Goal: Task Accomplishment & Management: Manage account settings

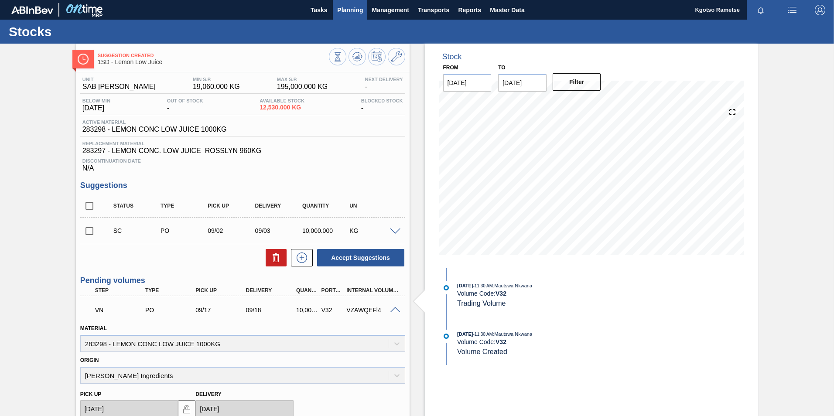
click at [356, 12] on span "Planning" at bounding box center [350, 10] width 26 height 10
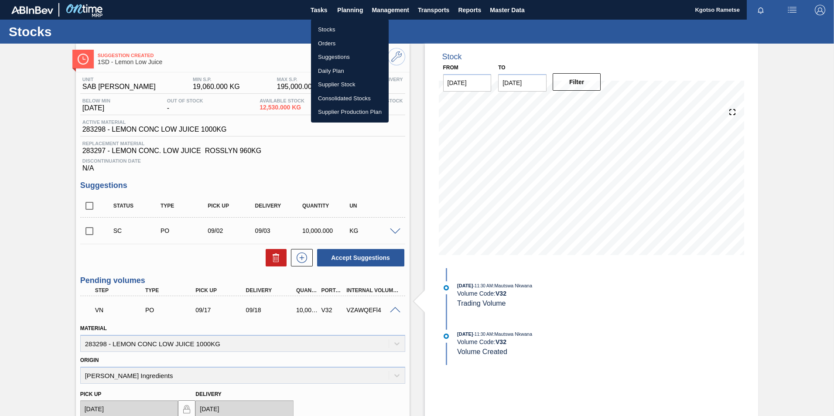
click at [339, 27] on li "Stocks" at bounding box center [350, 30] width 78 height 14
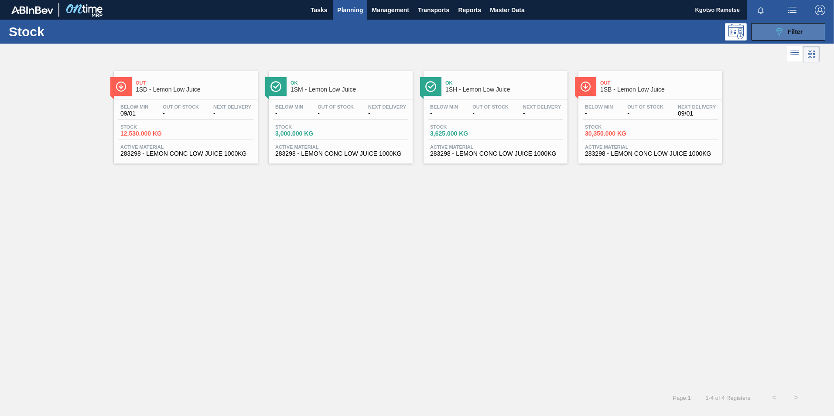
click at [799, 35] on span "Filter" at bounding box center [795, 31] width 15 height 7
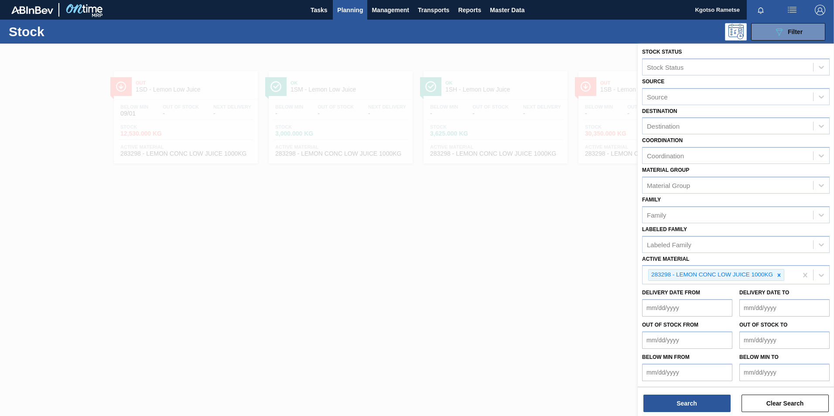
scroll to position [3, 0]
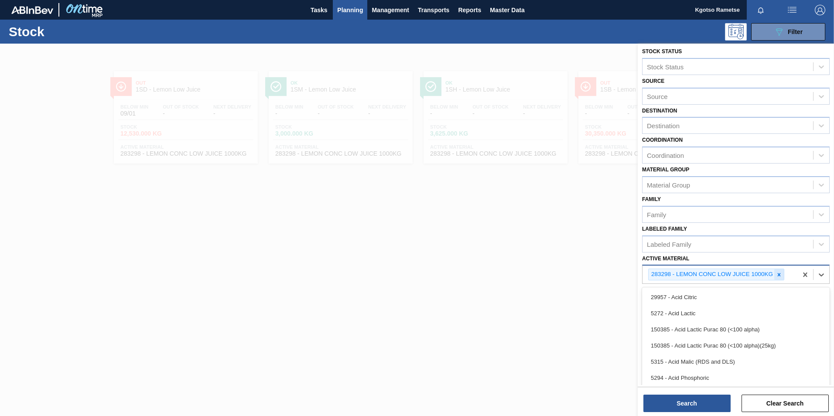
click at [774, 275] on div "283298 - LEMON CONC LOW JUICE 1000KG" at bounding box center [716, 275] width 136 height 12
click at [776, 275] on icon at bounding box center [779, 275] width 6 height 6
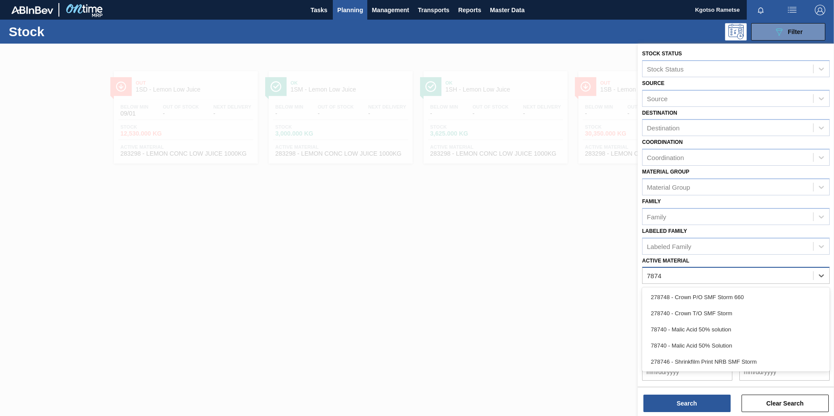
scroll to position [0, 0]
type Material "78740"
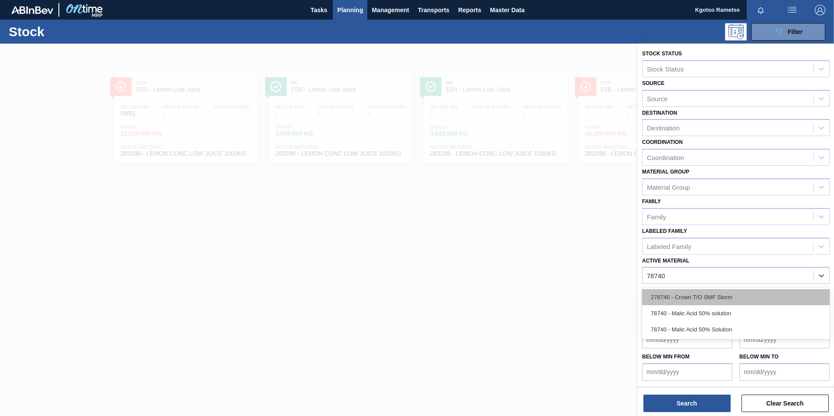
click at [729, 296] on div "278740 - Crown T/O SMF Storm" at bounding box center [736, 297] width 188 height 16
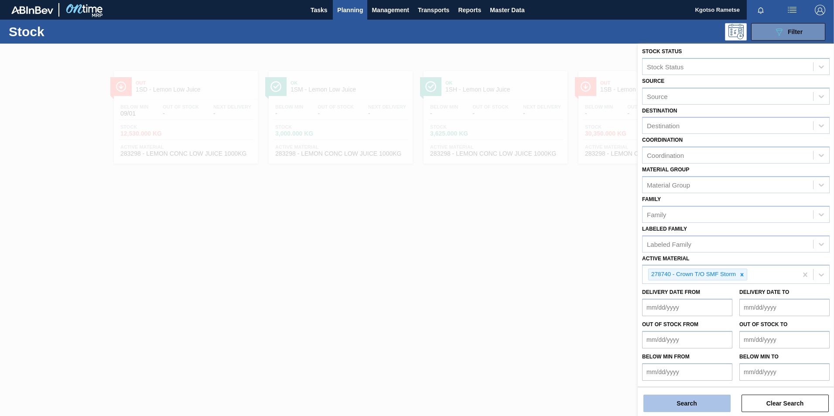
click at [646, 400] on button "Search" at bounding box center [686, 403] width 87 height 17
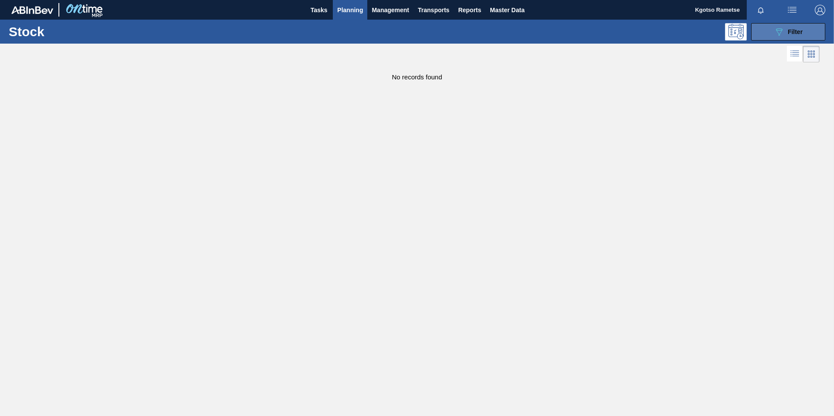
click at [788, 29] on span "Filter" at bounding box center [795, 31] width 15 height 7
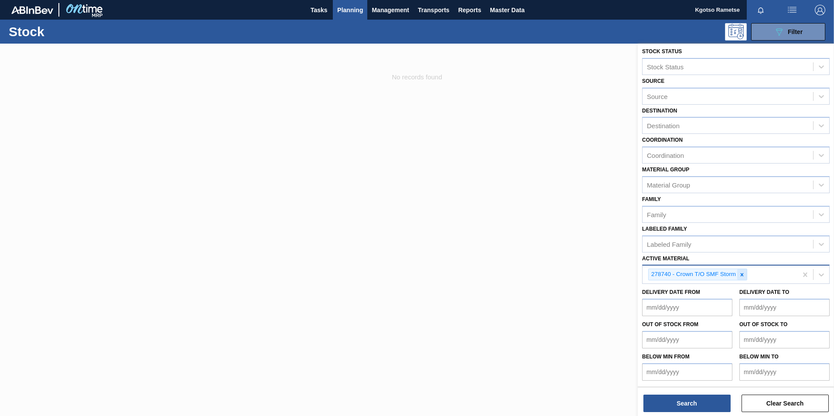
click at [745, 278] on div at bounding box center [742, 274] width 10 height 11
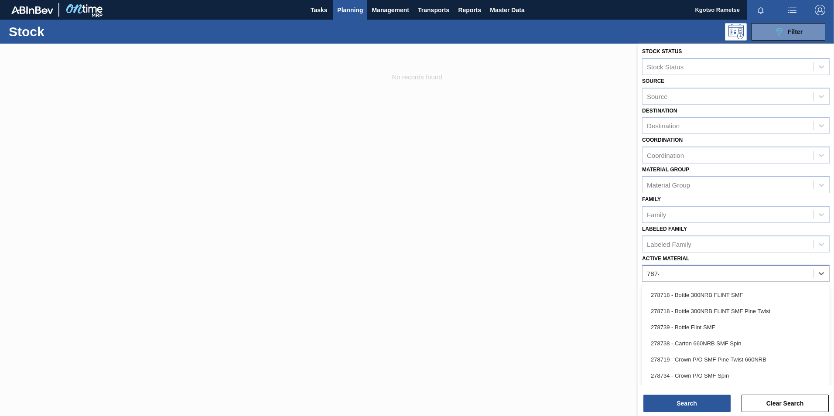
scroll to position [0, 0]
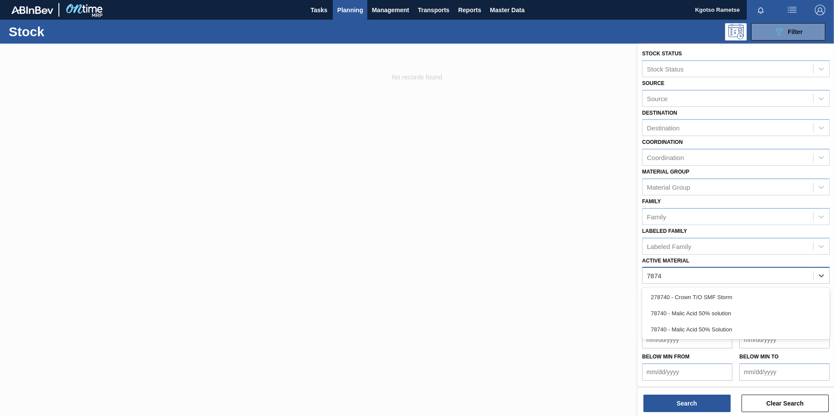
type Material "78740"
click at [700, 311] on div "78740 - Malic Acid 50% solution" at bounding box center [736, 313] width 188 height 16
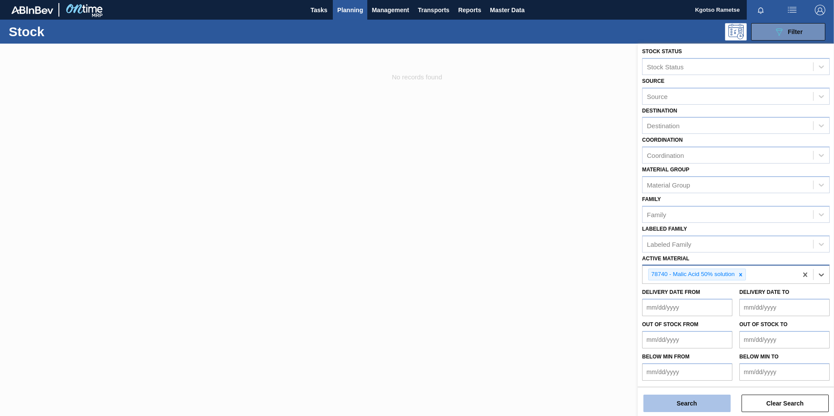
click at [667, 406] on button "Search" at bounding box center [686, 403] width 87 height 17
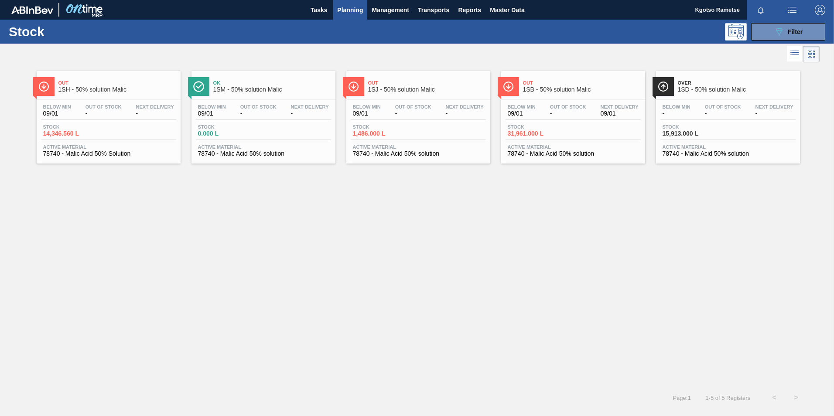
click at [719, 89] on span "1SD - 50% solution Malic" at bounding box center [737, 89] width 118 height 7
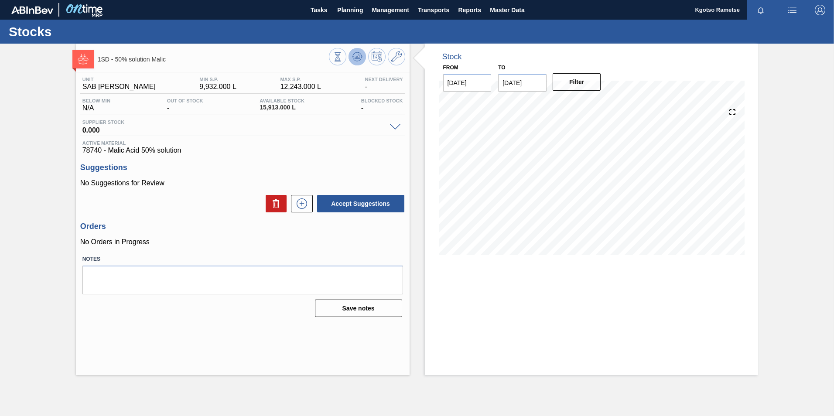
click at [352, 58] on icon at bounding box center [357, 56] width 10 height 10
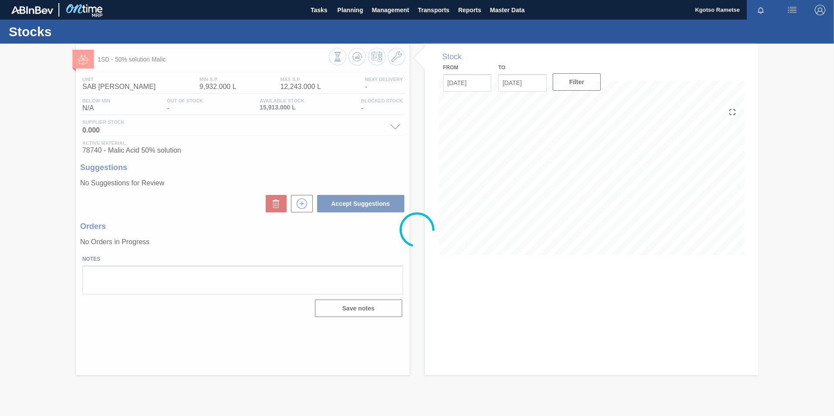
click at [395, 55] on div at bounding box center [417, 230] width 834 height 372
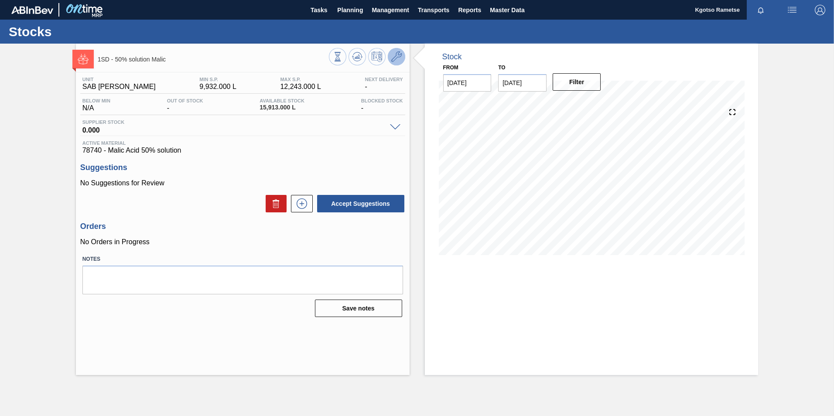
click at [395, 55] on icon at bounding box center [396, 56] width 10 height 10
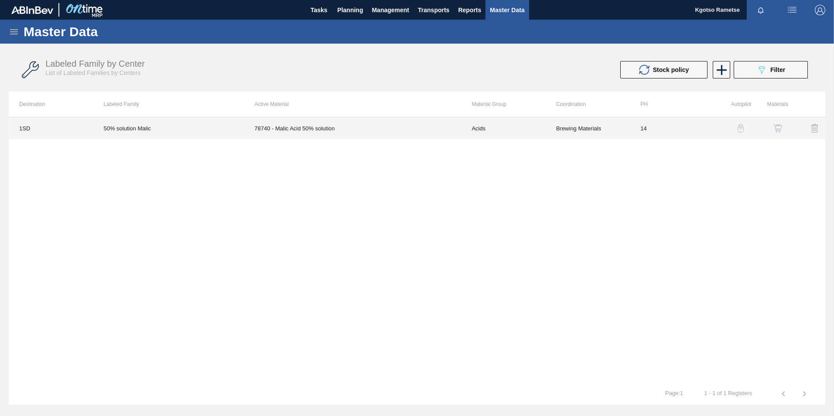
click at [404, 123] on td "78740 - Malic Acid 50% solution" at bounding box center [352, 128] width 217 height 22
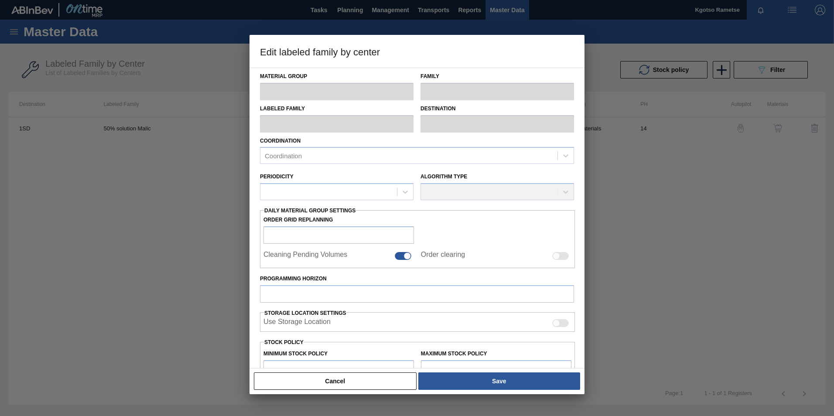
type input "Acids"
type input "Malic Acid"
type input "50% solution Malic"
type input "1SD - SAB [PERSON_NAME]"
type input "14"
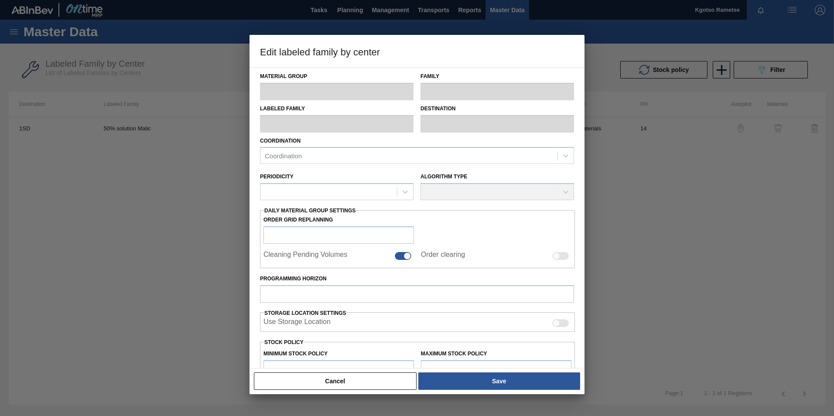
type input "9,932"
type input "12,243"
type input "0"
type input "9,932.000"
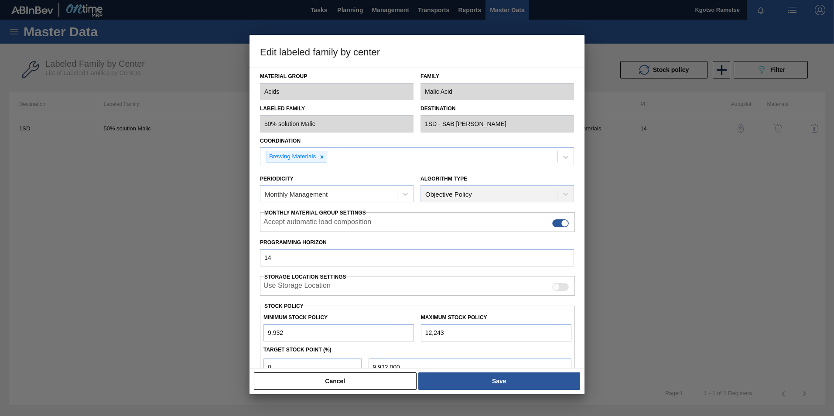
click at [265, 333] on input "9,932" at bounding box center [338, 332] width 150 height 17
type input "19,932"
type input "19,932.000"
type input "199,321"
type input "199,321.000"
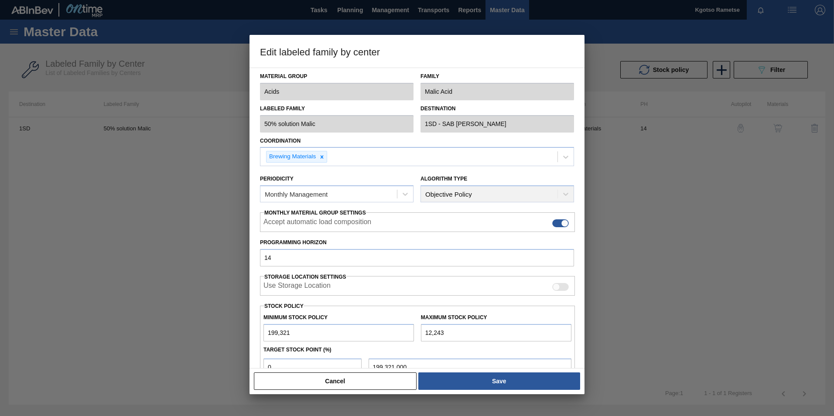
type input "199,321"
click at [426, 335] on input "12,243" at bounding box center [496, 332] width 150 height 17
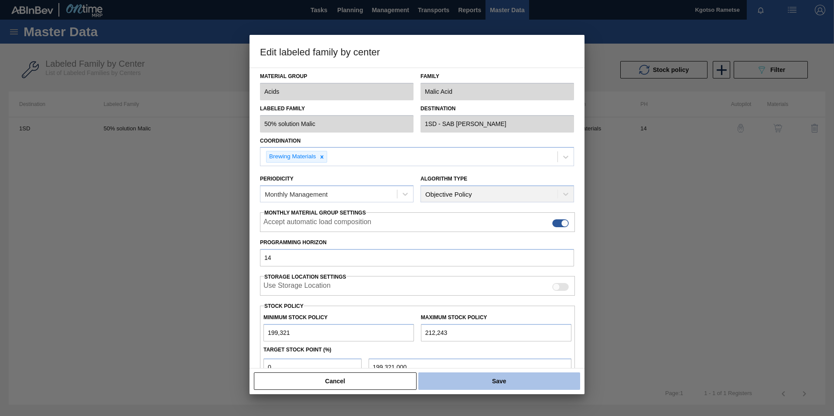
type input "212,243"
click at [436, 382] on button "Save" at bounding box center [499, 380] width 162 height 17
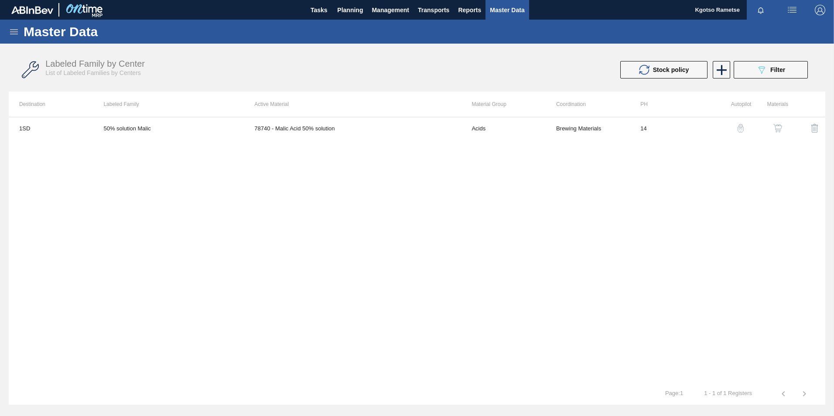
click at [778, 126] on img "button" at bounding box center [777, 128] width 9 height 9
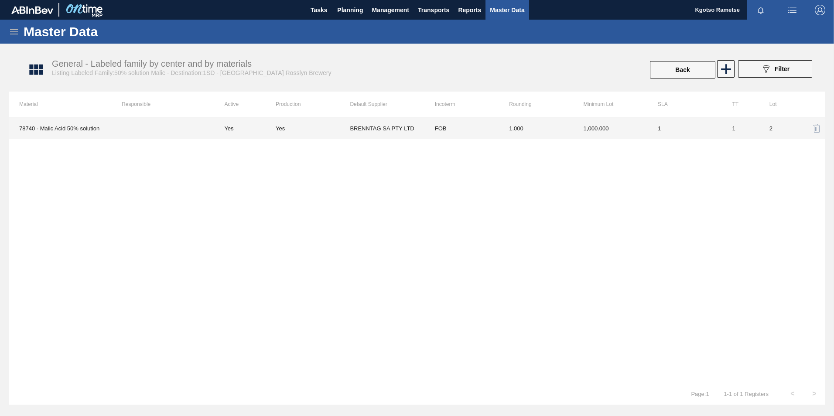
click at [488, 126] on td "FOB" at bounding box center [461, 128] width 74 height 22
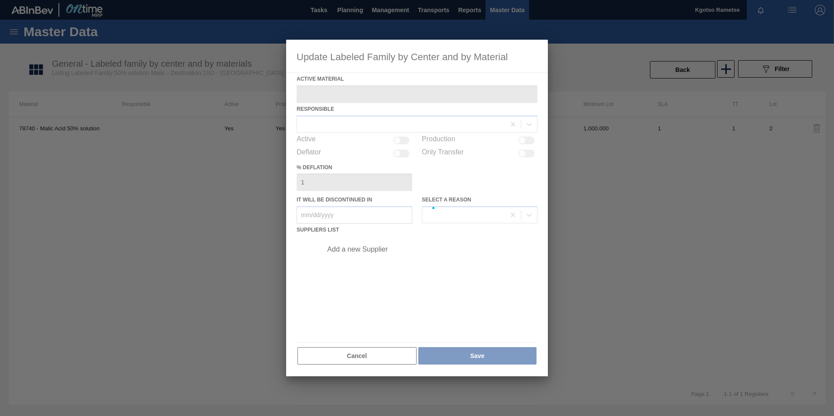
type Material "78740 - Malic Acid 50% solution"
checkbox input "true"
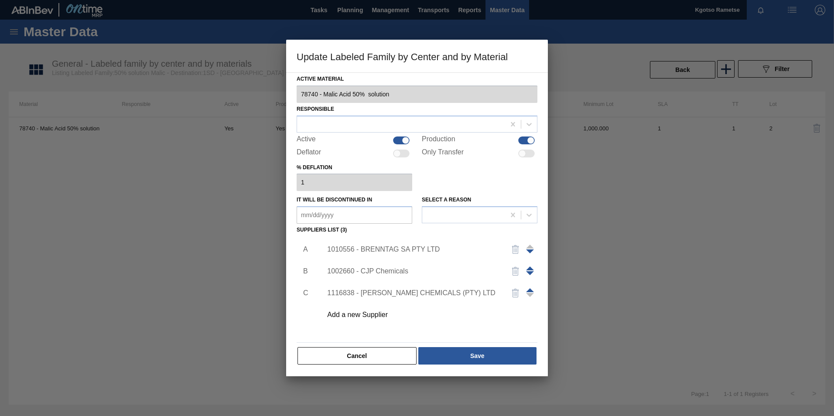
click at [352, 255] on div "1010556 - BRENNTAG SA PTY LTD" at bounding box center [427, 250] width 220 height 22
click at [387, 251] on div "1010556 - BRENNTAG SA PTY LTD" at bounding box center [412, 250] width 171 height 8
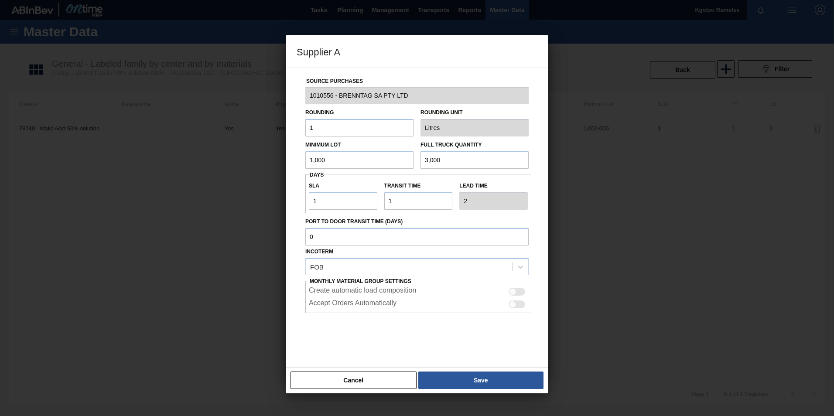
drag, startPoint x: 338, startPoint y: 162, endPoint x: 238, endPoint y: 178, distance: 100.8
click at [238, 178] on div "Supplier A Source Purchases 1010556 - BRENNTAG SA PTY LTD Rounding 1 Rounding U…" at bounding box center [417, 208] width 834 height 416
drag, startPoint x: 335, startPoint y: 160, endPoint x: 220, endPoint y: 151, distance: 115.5
click at [220, 151] on div "Supplier A Source Purchases 1010556 - BRENNTAG SA PTY LTD Rounding 1 Rounding U…" at bounding box center [417, 208] width 834 height 416
type input "7,200"
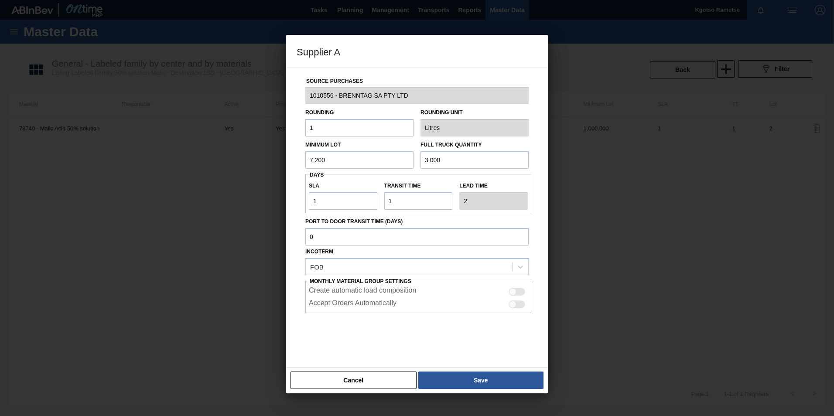
drag, startPoint x: 446, startPoint y: 156, endPoint x: 279, endPoint y: 171, distance: 167.7
click at [279, 171] on div "Supplier A Source Purchases 1010556 - BRENNTAG SA PTY LTD Rounding 1 Rounding U…" at bounding box center [417, 208] width 834 height 416
paste input "7,2"
type input "7,200"
click at [488, 381] on button "Save" at bounding box center [480, 380] width 125 height 17
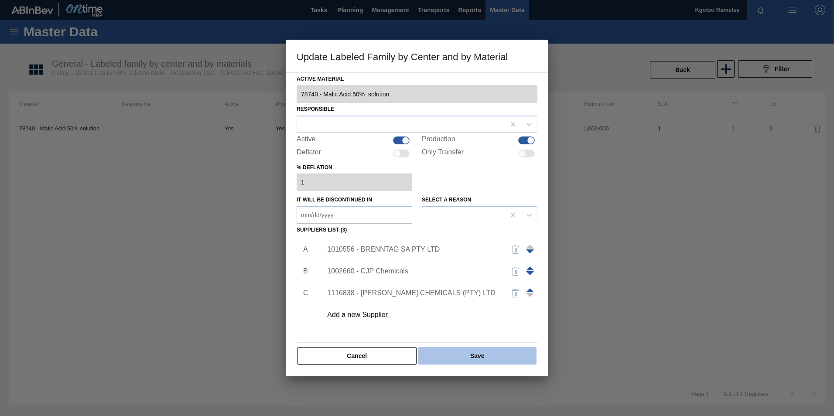
click at [475, 358] on button "Save" at bounding box center [477, 355] width 118 height 17
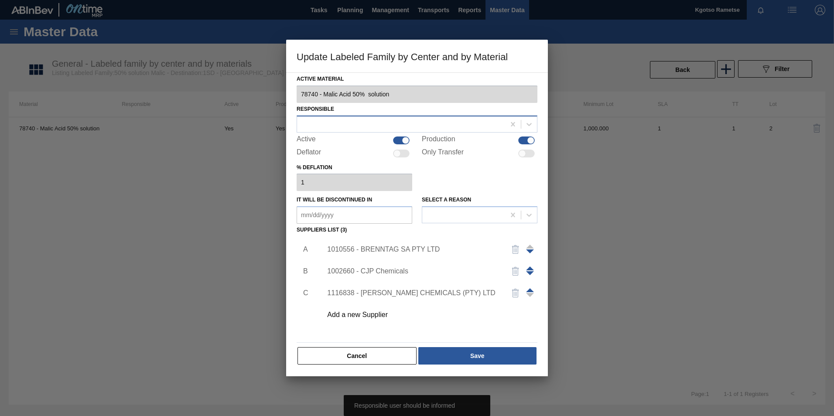
click at [322, 128] on div at bounding box center [401, 124] width 208 height 13
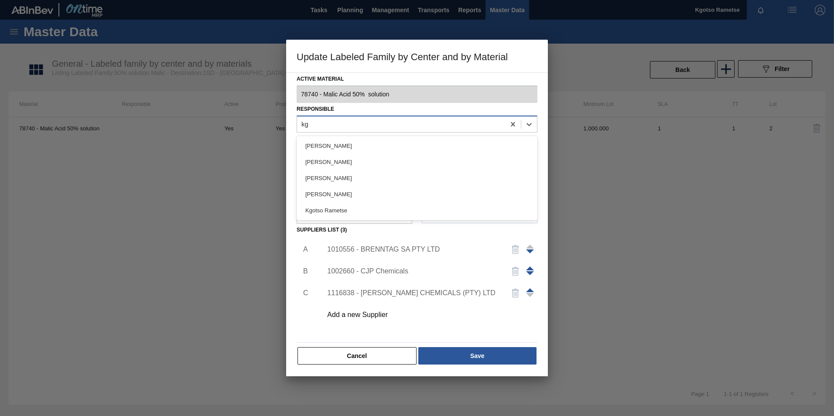
type input "kgo"
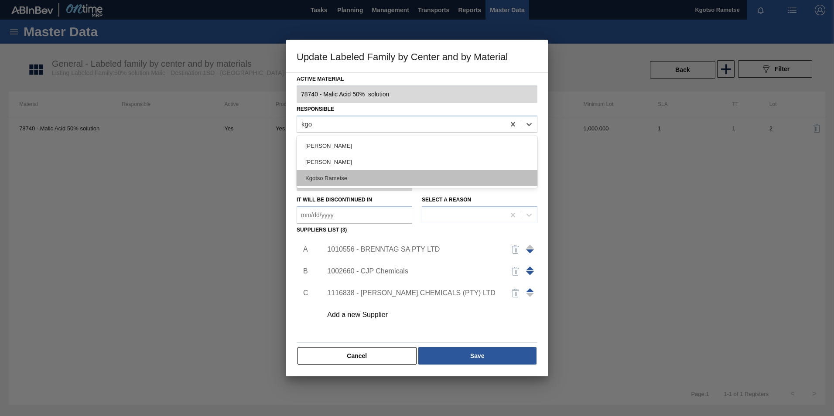
click at [324, 179] on div "Kgotso Rametse" at bounding box center [417, 178] width 241 height 16
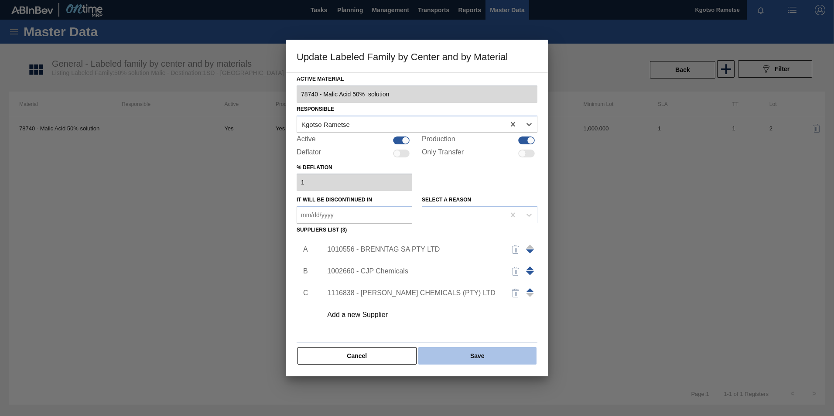
click at [458, 349] on button "Save" at bounding box center [477, 355] width 118 height 17
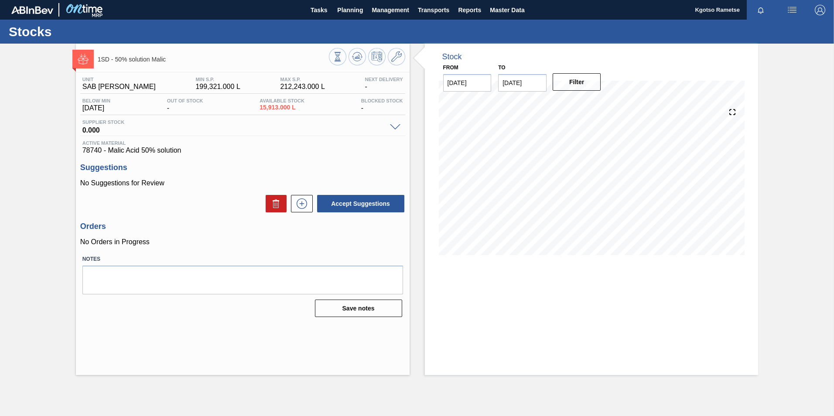
click at [351, 63] on div at bounding box center [367, 58] width 76 height 20
click at [358, 49] on button at bounding box center [356, 56] width 17 height 17
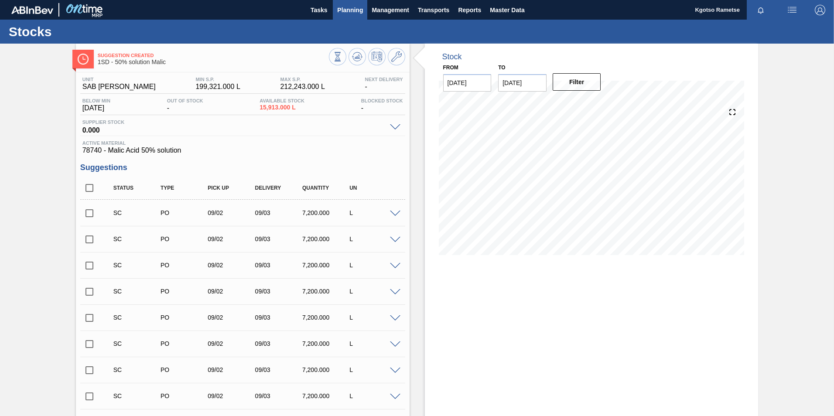
click at [356, 11] on span "Planning" at bounding box center [350, 10] width 26 height 10
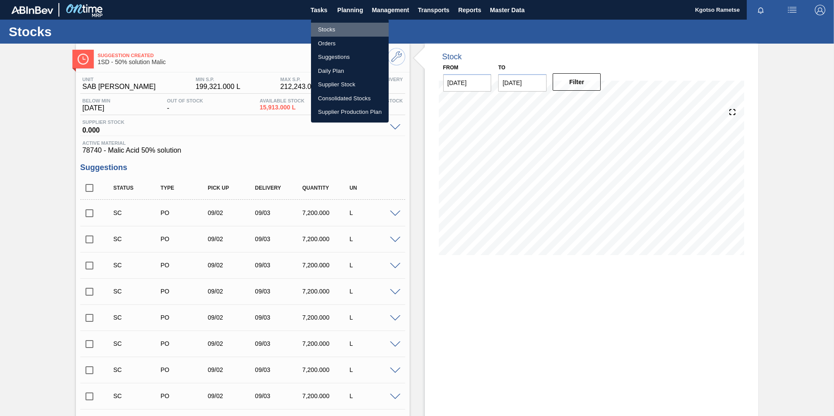
click at [330, 33] on li "Stocks" at bounding box center [350, 30] width 78 height 14
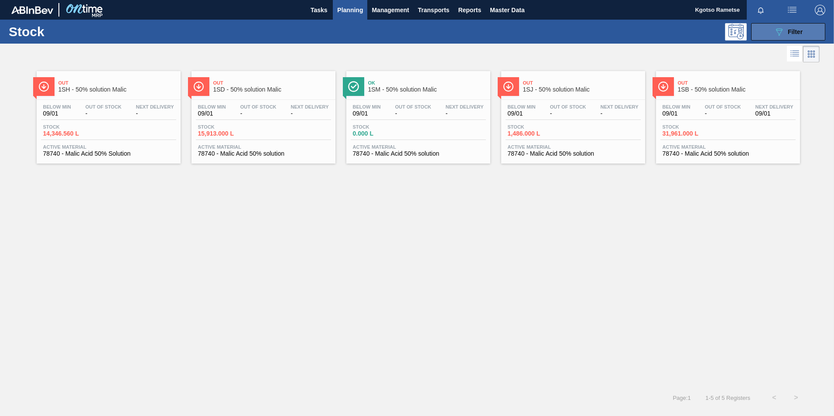
click at [777, 34] on icon "089F7B8B-B2A5-4AFE-B5C0-19BA573D28AC" at bounding box center [779, 32] width 10 height 10
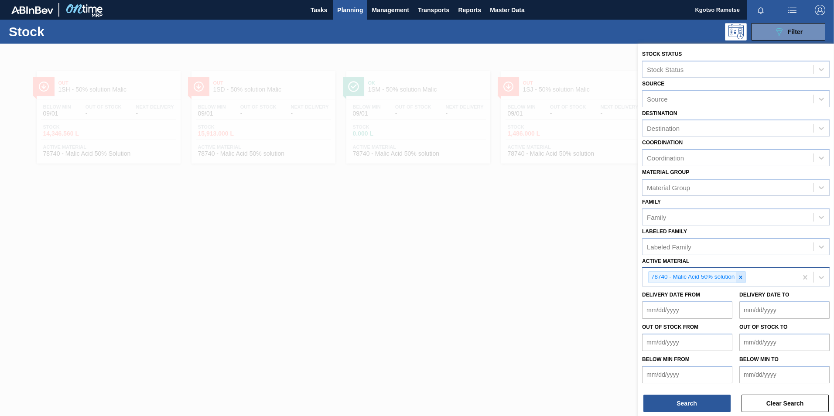
click at [741, 279] on icon at bounding box center [740, 277] width 6 height 6
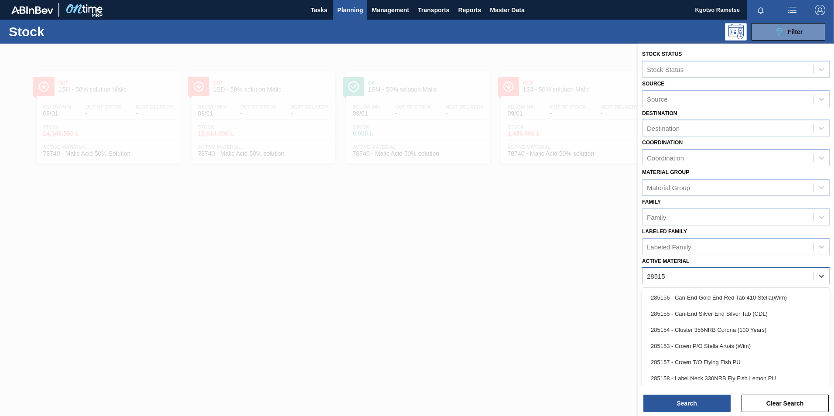
type Material "285154"
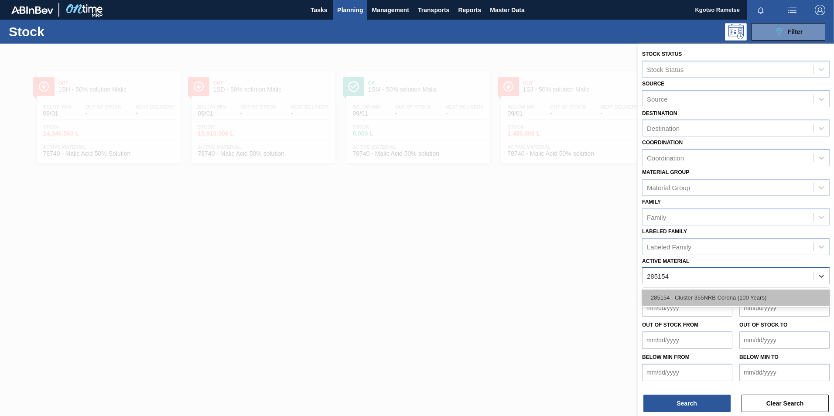
click at [722, 294] on div "285154 - Cluster 355NRB Corona (100 Years)" at bounding box center [736, 298] width 188 height 16
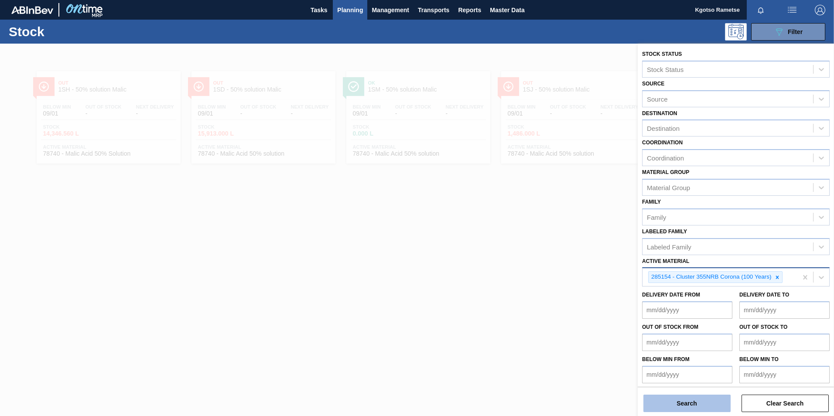
click at [704, 397] on button "Search" at bounding box center [686, 403] width 87 height 17
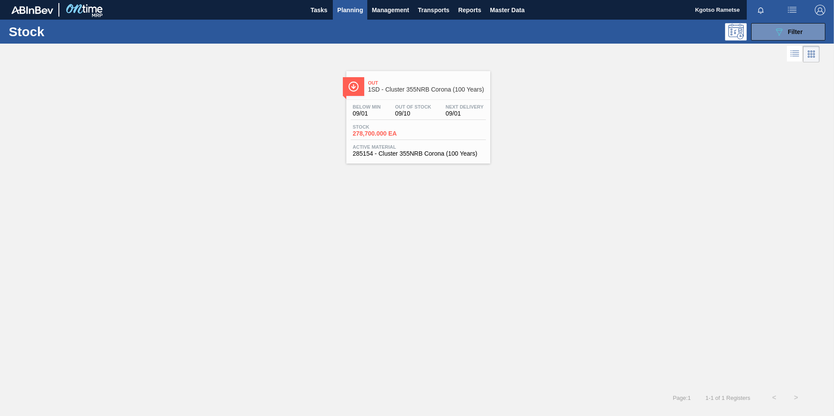
click at [444, 83] on span "Out" at bounding box center [427, 82] width 118 height 5
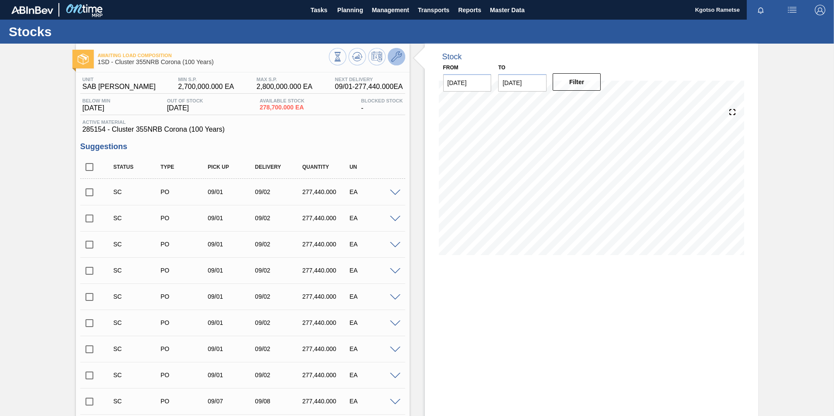
click at [393, 63] on button at bounding box center [396, 56] width 17 height 17
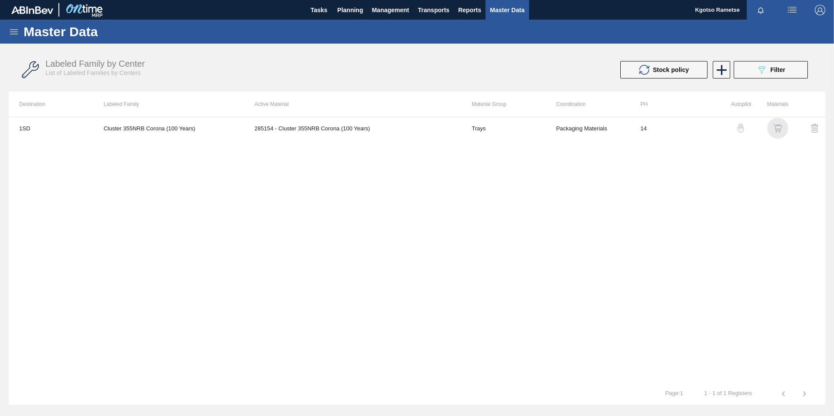
click at [780, 125] on img "button" at bounding box center [777, 128] width 9 height 9
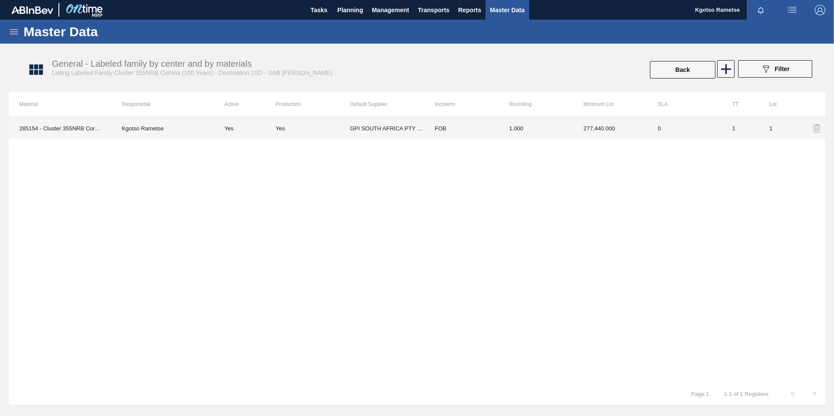
click at [529, 134] on td "1.000" at bounding box center [535, 128] width 74 height 22
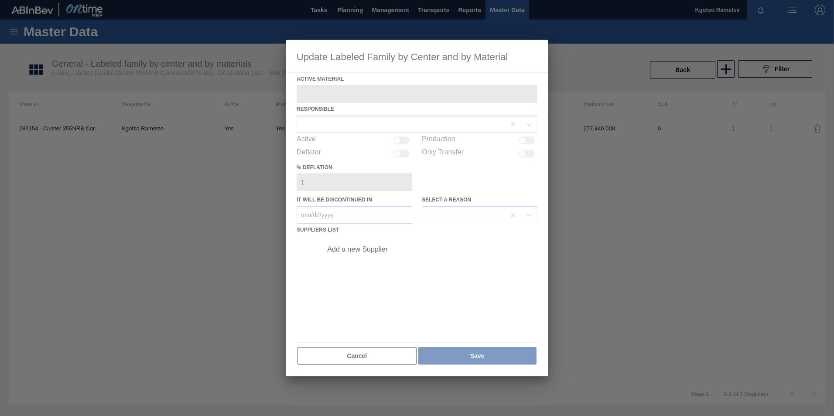
type Material "285154 - Cluster 355NRB Corona (100 Years)"
checkbox input "true"
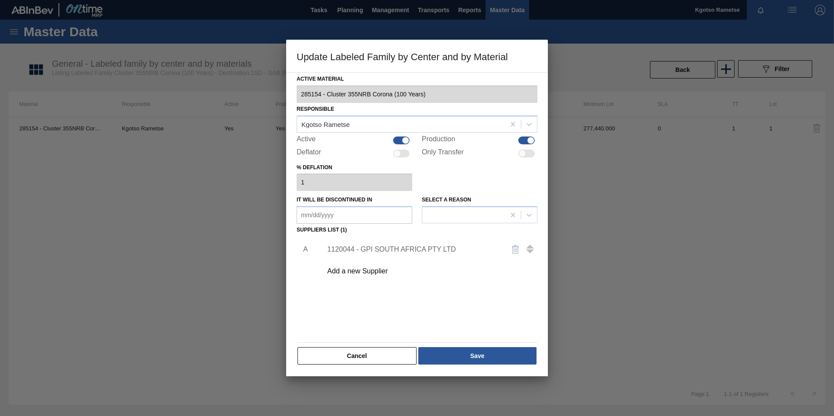
click at [343, 248] on div "1120044 - GPI SOUTH AFRICA PTY LTD" at bounding box center [412, 250] width 171 height 8
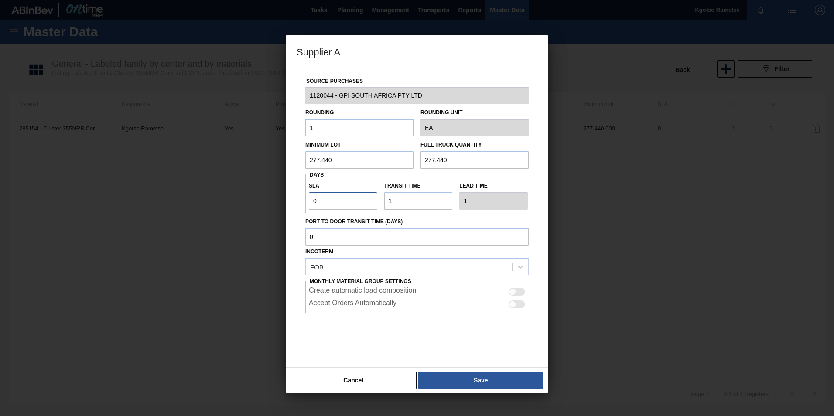
drag, startPoint x: 330, startPoint y: 200, endPoint x: 169, endPoint y: 287, distance: 183.6
click at [169, 287] on div "Supplier A Source Purchases 1120044 - GPI SOUTH AFRICA PTY LTD Rounding 1 Round…" at bounding box center [417, 208] width 834 height 416
type input "3"
type input "4"
type input "3"
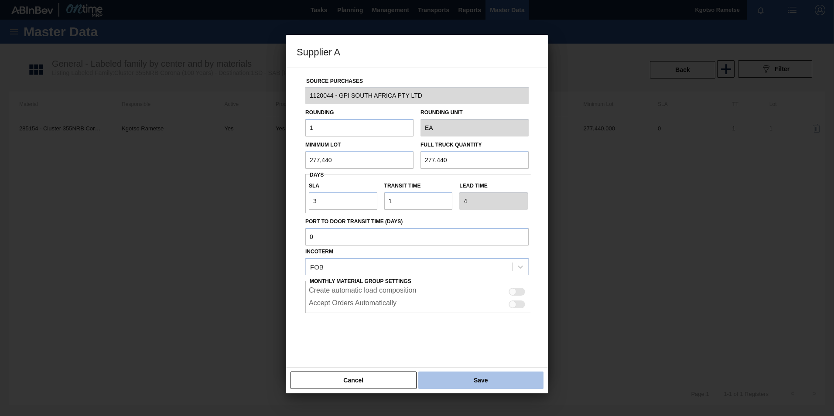
click at [453, 383] on button "Save" at bounding box center [480, 380] width 125 height 17
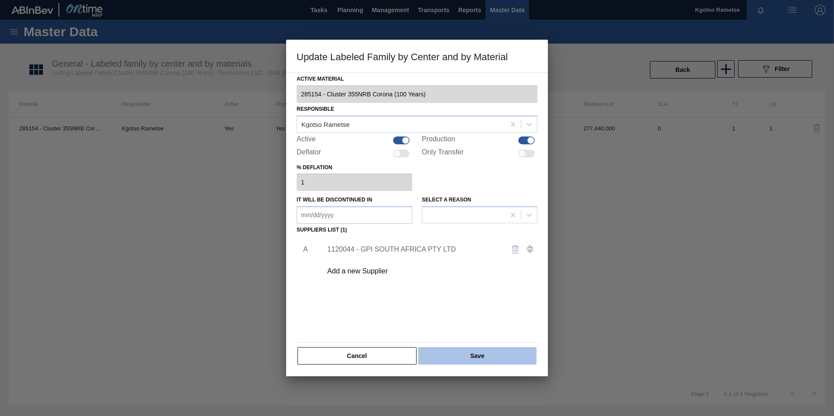
click at [458, 354] on button "Save" at bounding box center [477, 355] width 118 height 17
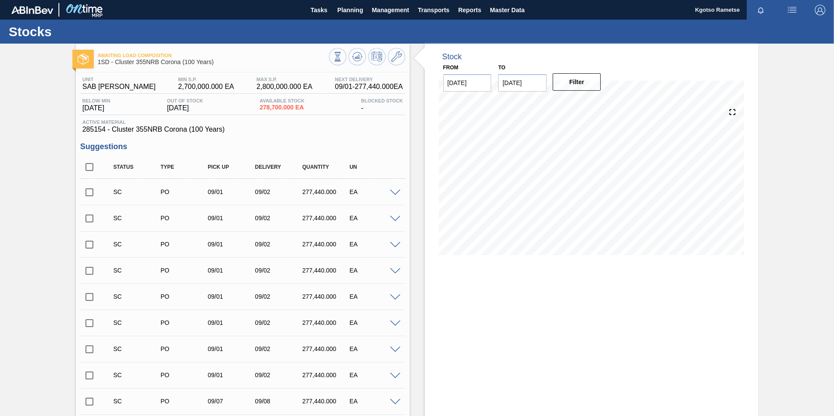
click at [349, 50] on div at bounding box center [367, 58] width 76 height 20
click at [352, 55] on icon at bounding box center [357, 56] width 10 height 10
click at [351, 9] on span "Planning" at bounding box center [350, 10] width 26 height 10
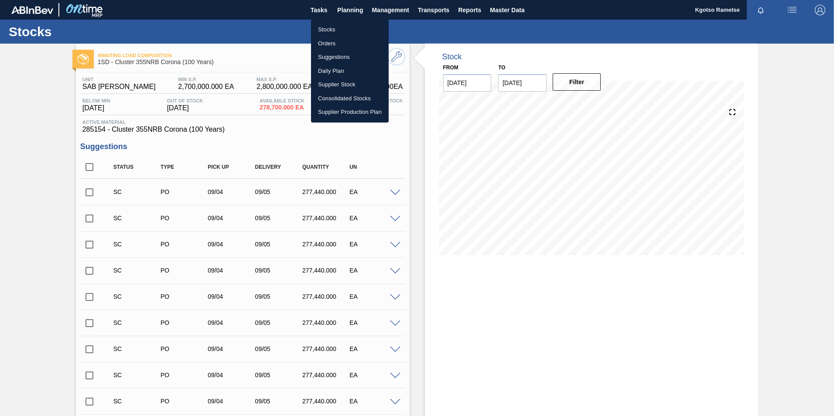
click at [341, 26] on li "Stocks" at bounding box center [350, 30] width 78 height 14
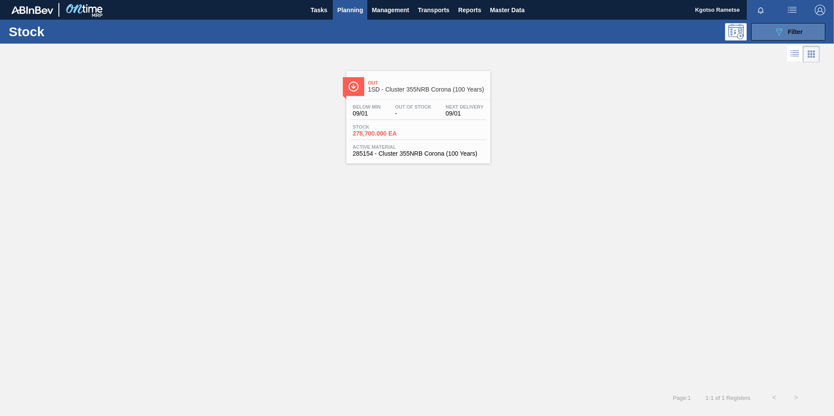
click at [766, 25] on button "089F7B8B-B2A5-4AFE-B5C0-19BA573D28AC Filter" at bounding box center [788, 31] width 74 height 17
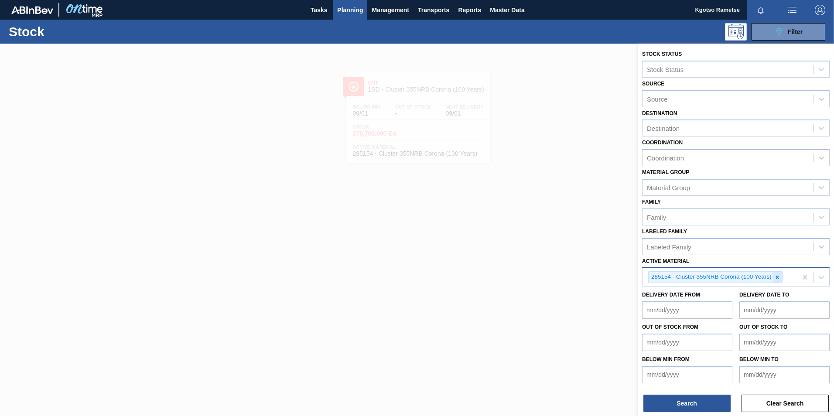
click at [778, 277] on icon at bounding box center [777, 277] width 6 height 6
paste Material "279748"
type Material "279748"
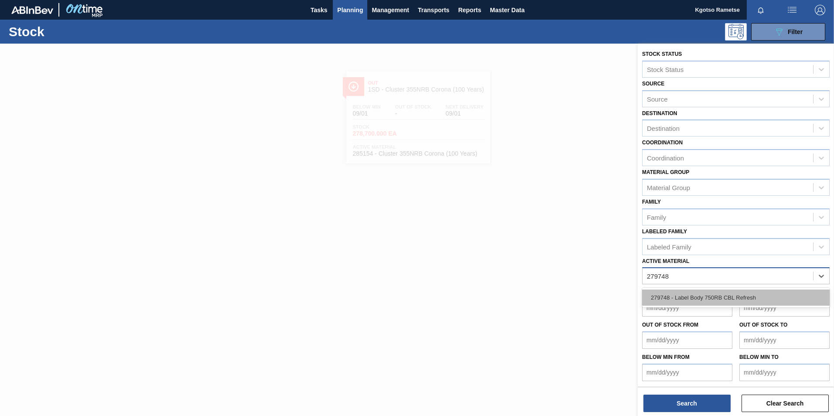
click at [751, 300] on div "279748 - Label Body 750RB CBL Refresh" at bounding box center [736, 298] width 188 height 16
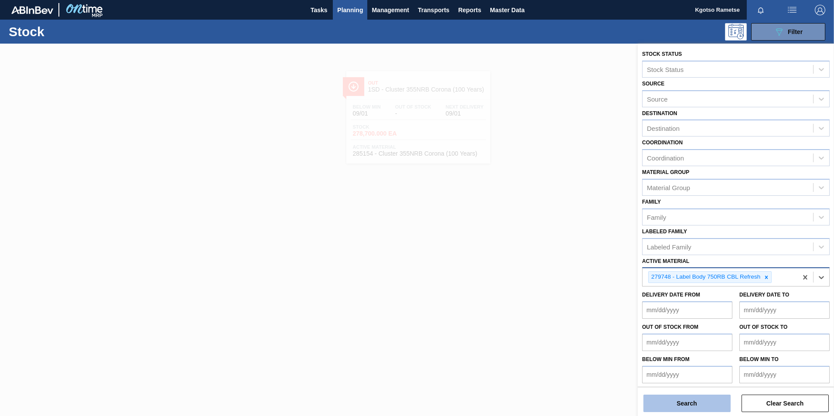
click at [709, 396] on button "Search" at bounding box center [686, 403] width 87 height 17
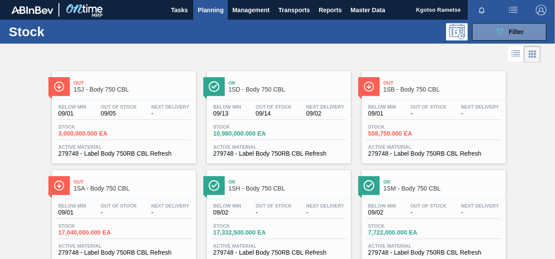
click at [27, 172] on div "Out 1SJ - Body 750 CBL Below Min 09/01 Out Of Stock 09/05 Next Delivery - Stock…" at bounding box center [277, 213] width 555 height 297
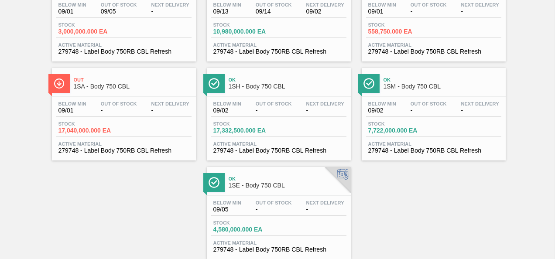
scroll to position [126, 0]
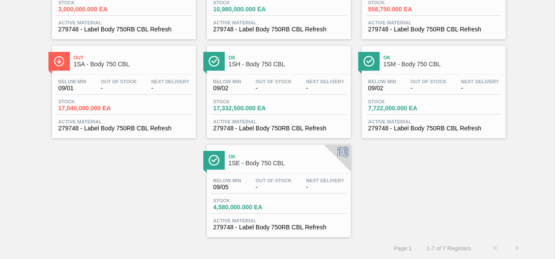
click at [17, 91] on div "Out 1SJ - Body 750 CBL Below Min 09/01 Out Of Stock 09/05 Next Delivery - Stock…" at bounding box center [277, 88] width 555 height 297
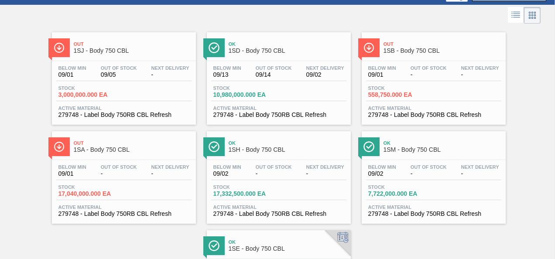
scroll to position [38, 0]
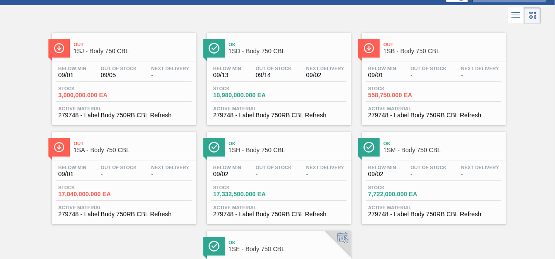
click at [552, 12] on div at bounding box center [277, 15] width 555 height 21
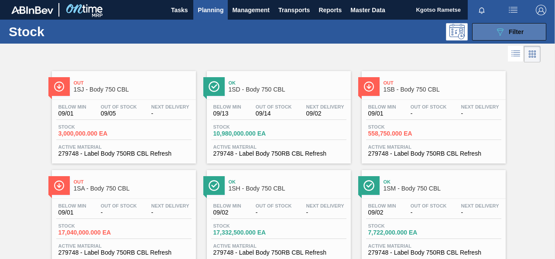
click at [520, 27] on div "089F7B8B-B2A5-4AFE-B5C0-19BA573D28AC Filter" at bounding box center [509, 32] width 29 height 10
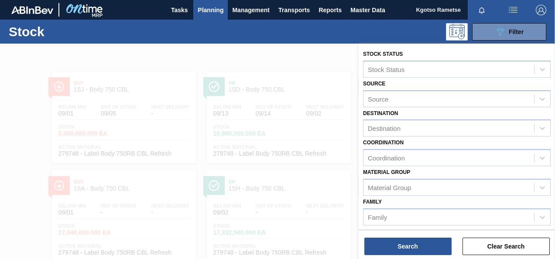
click at [403, 201] on div "Family Family" at bounding box center [457, 211] width 188 height 30
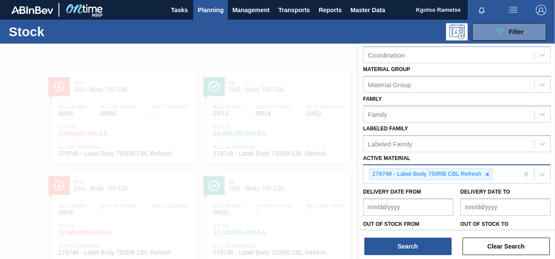
scroll to position [140, 0]
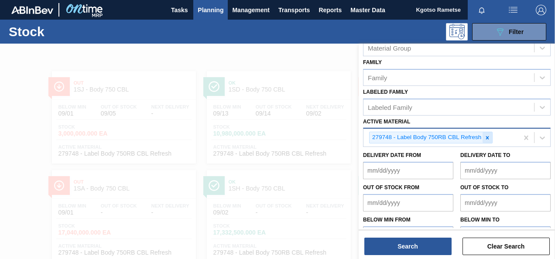
click at [488, 136] on icon at bounding box center [487, 138] width 6 height 6
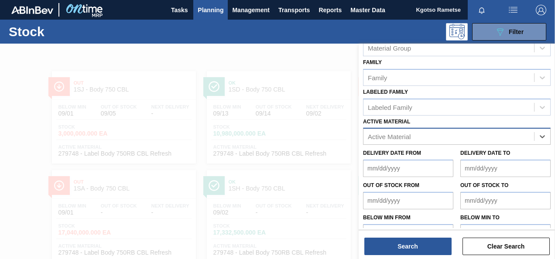
paste Material "281966"
type Material "281966"
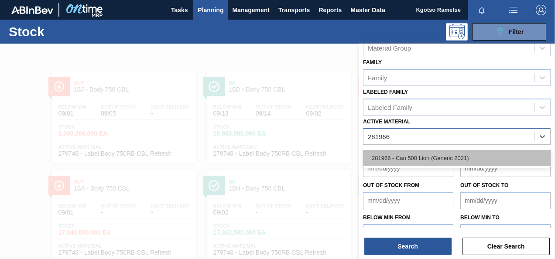
click at [437, 151] on div "281966 - Can 500 Lion (Generic 2021)" at bounding box center [457, 158] width 188 height 16
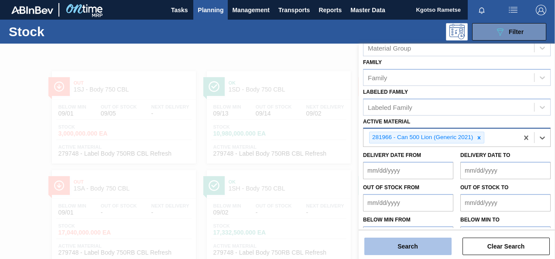
click at [415, 253] on button "Search" at bounding box center [407, 246] width 87 height 17
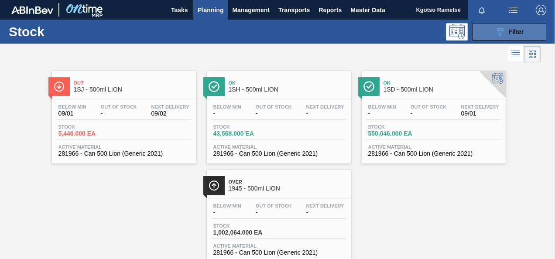
click at [484, 34] on button "089F7B8B-B2A5-4AFE-B5C0-19BA573D28AC Filter" at bounding box center [509, 31] width 74 height 17
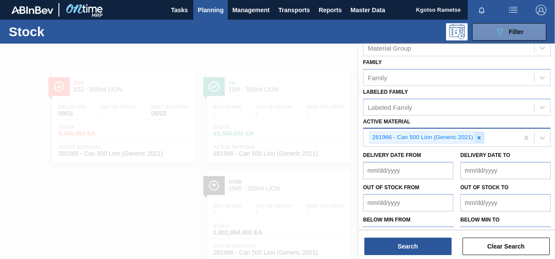
click at [476, 139] on icon at bounding box center [479, 138] width 6 height 6
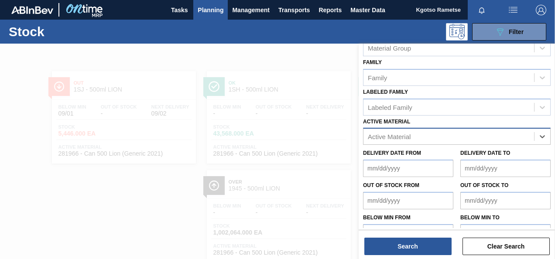
paste Material "282010"
type Material "282010"
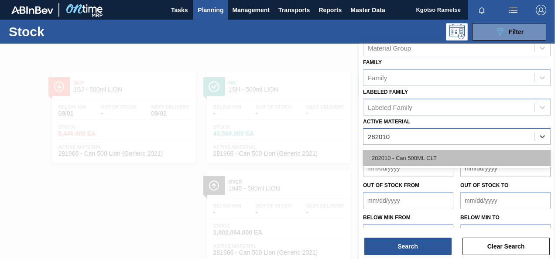
click at [428, 154] on div "282010 - Can 500ML CLT" at bounding box center [457, 158] width 188 height 16
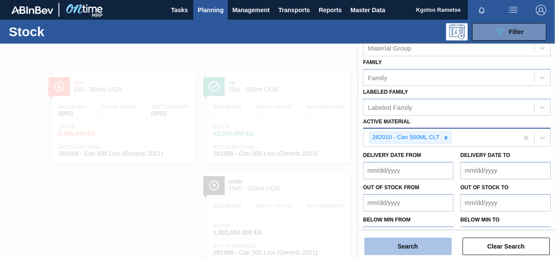
click at [411, 244] on button "Search" at bounding box center [407, 246] width 87 height 17
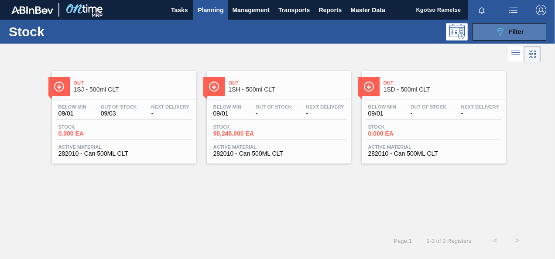
click at [484, 34] on button "089F7B8B-B2A5-4AFE-B5C0-19BA573D28AC Filter" at bounding box center [509, 31] width 74 height 17
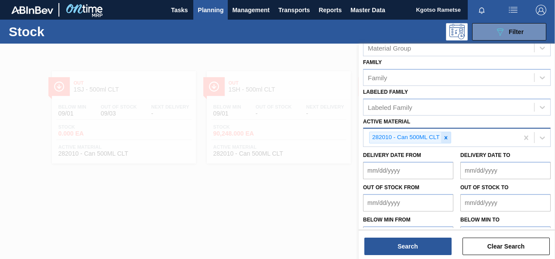
click at [447, 137] on icon at bounding box center [446, 138] width 6 height 6
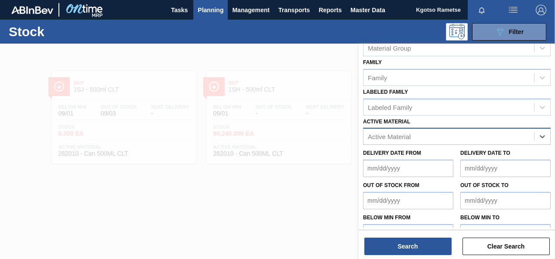
paste Material "284920"
type Material "284920"
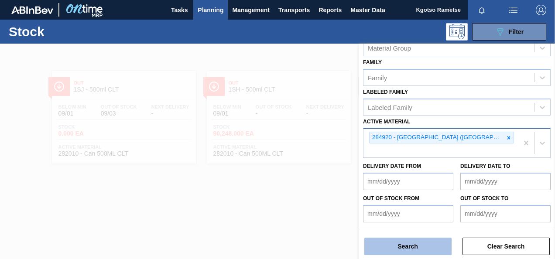
click at [412, 244] on button "Search" at bounding box center [407, 246] width 87 height 17
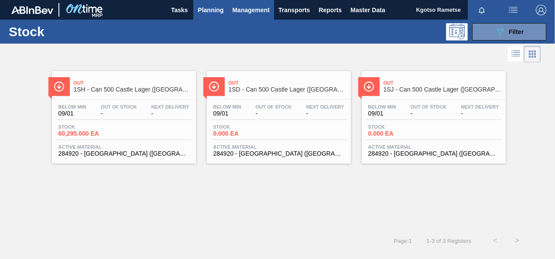
click at [260, 8] on span "Management" at bounding box center [251, 10] width 38 height 10
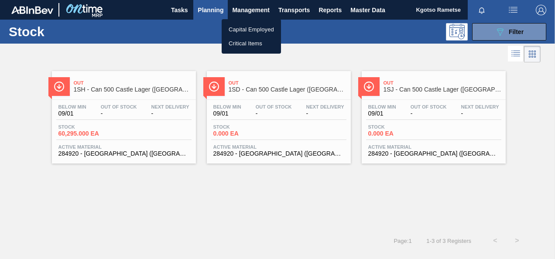
click at [215, 6] on div at bounding box center [277, 129] width 555 height 259
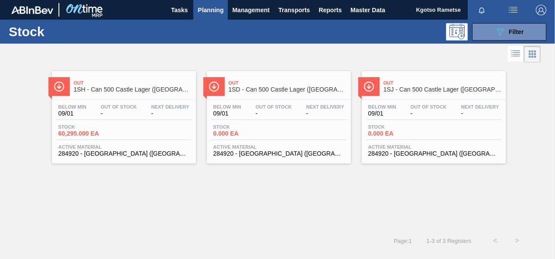
click at [208, 10] on span "Planning" at bounding box center [211, 10] width 26 height 10
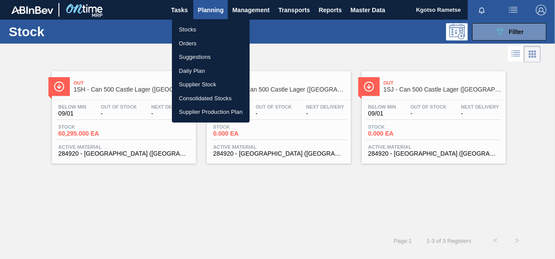
click at [204, 46] on li "Orders" at bounding box center [211, 44] width 78 height 14
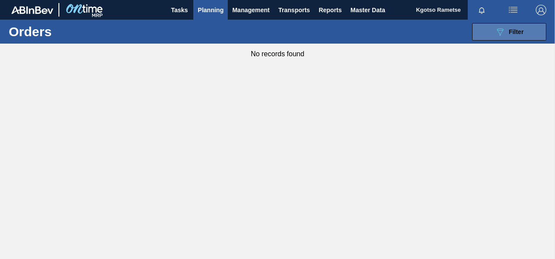
click at [481, 35] on button "089F7B8B-B2A5-4AFE-B5C0-19BA573D28AC Filter" at bounding box center [509, 31] width 74 height 17
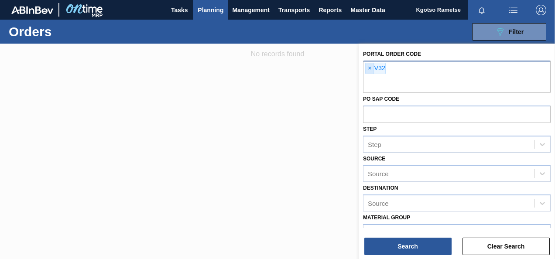
click at [366, 70] on span "×" at bounding box center [369, 68] width 8 height 10
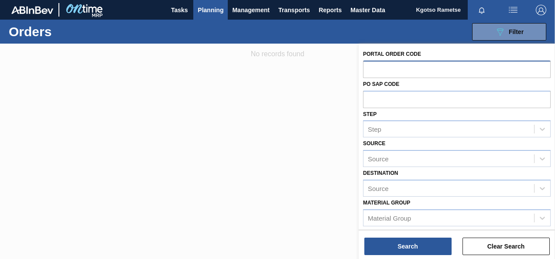
paste input "31297"
type input "31297"
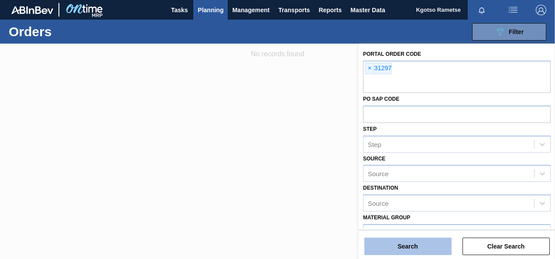
click at [408, 247] on button "Search" at bounding box center [407, 246] width 87 height 17
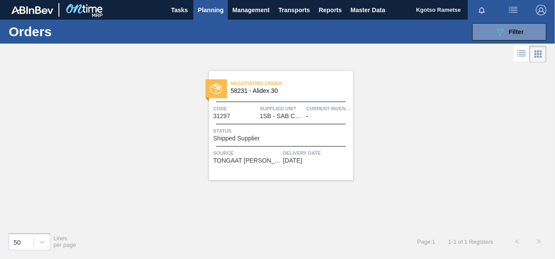
click at [279, 85] on span "Negotiating Order" at bounding box center [292, 83] width 122 height 9
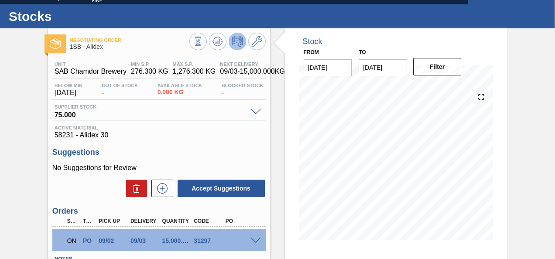
scroll to position [87, 0]
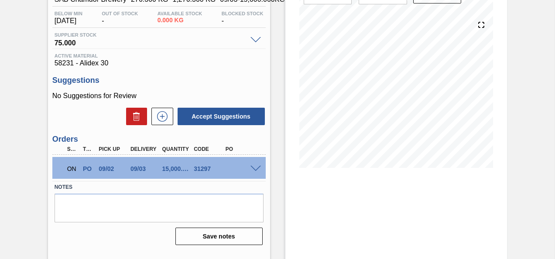
click at [253, 167] on span at bounding box center [255, 169] width 10 height 7
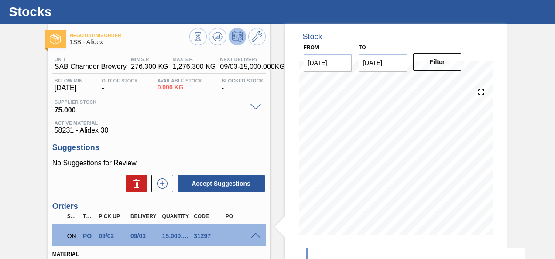
scroll to position [0, 0]
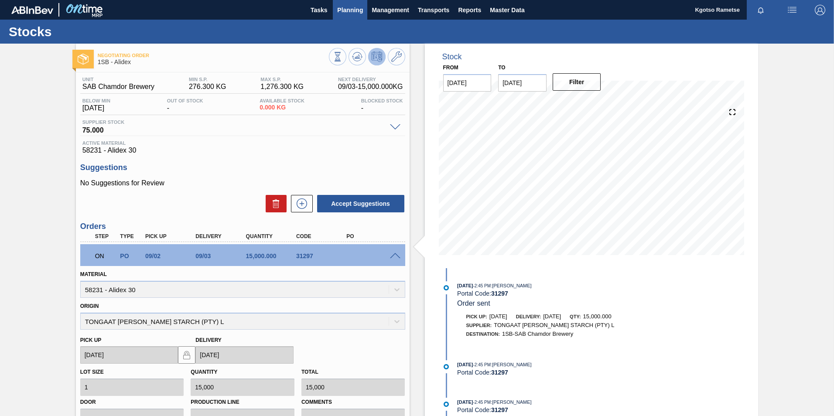
click at [356, 11] on span "Planning" at bounding box center [350, 10] width 26 height 10
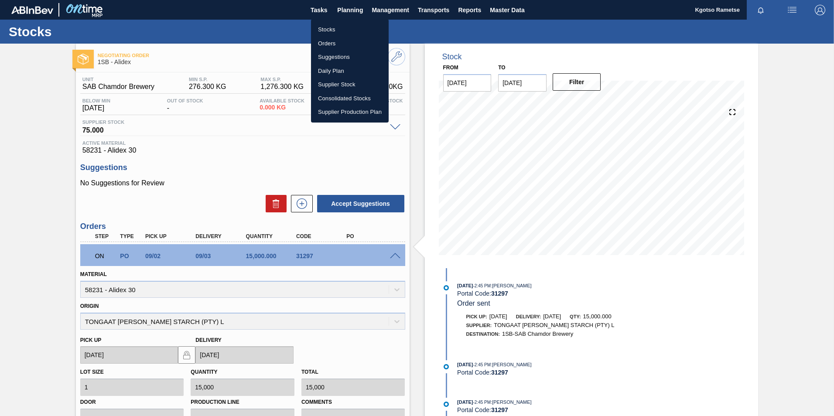
click at [319, 29] on li "Stocks" at bounding box center [350, 30] width 78 height 14
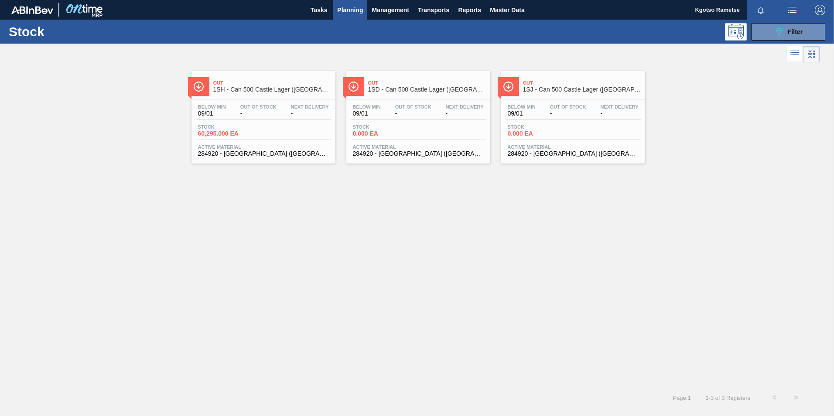
click at [781, 17] on button "button" at bounding box center [792, 10] width 28 height 20
click at [732, 82] on div at bounding box center [417, 208] width 834 height 416
click at [785, 22] on div "Stock 089F7B8B-B2A5-4AFE-B5C0-19BA573D28AC Filter" at bounding box center [417, 32] width 834 height 24
click at [785, 27] on div "089F7B8B-B2A5-4AFE-B5C0-19BA573D28AC Filter" at bounding box center [788, 32] width 29 height 10
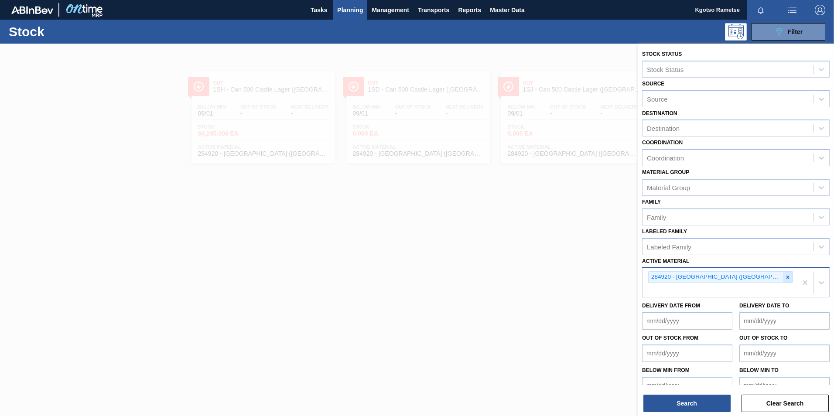
click at [785, 278] on icon at bounding box center [788, 277] width 6 height 6
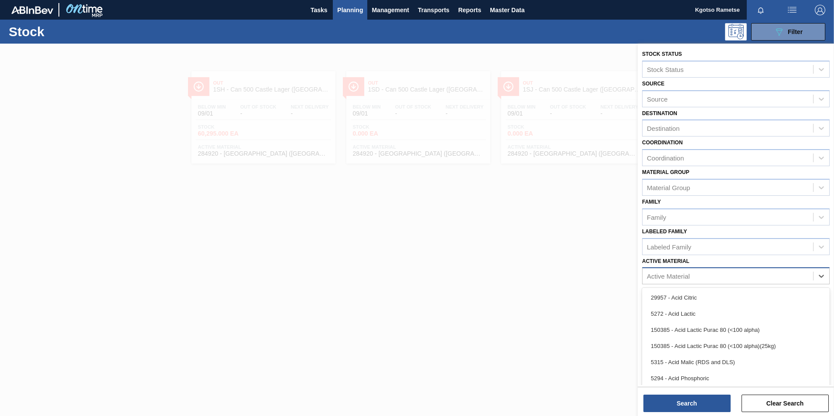
click at [769, 278] on div "Active Material" at bounding box center [727, 276] width 171 height 13
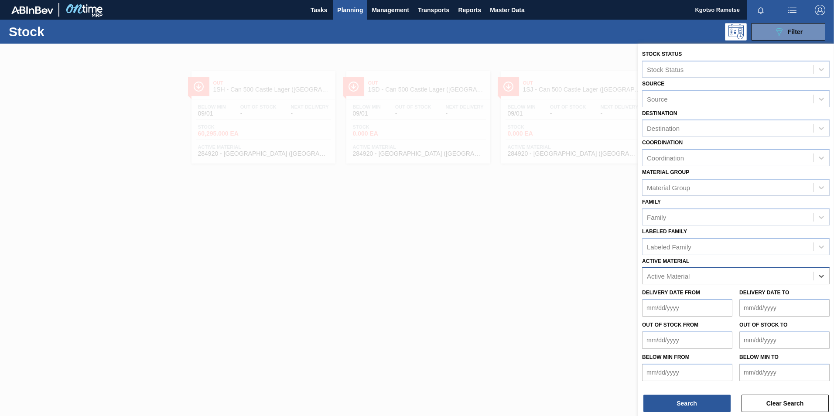
click at [350, 7] on span "Planning" at bounding box center [350, 10] width 26 height 10
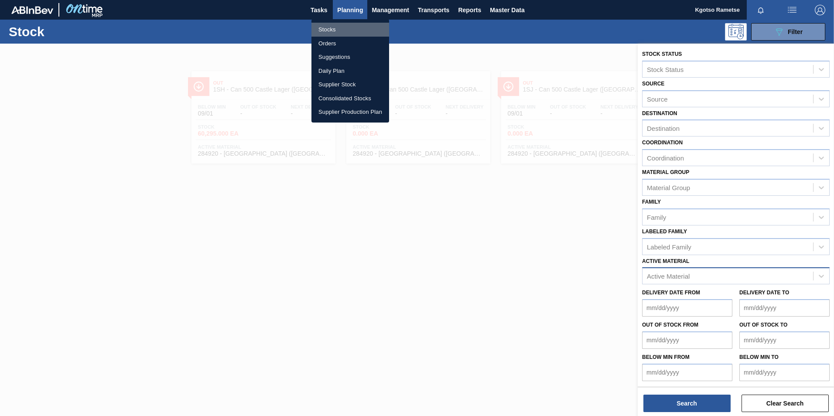
click at [332, 26] on li "Stocks" at bounding box center [350, 30] width 78 height 14
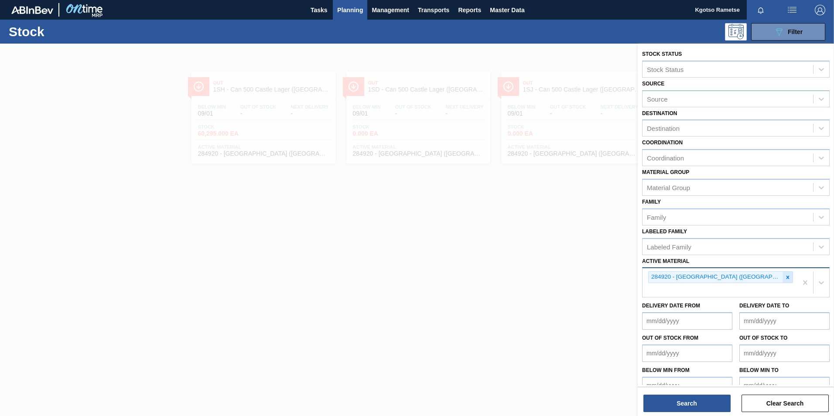
click at [785, 276] on icon at bounding box center [788, 277] width 6 height 6
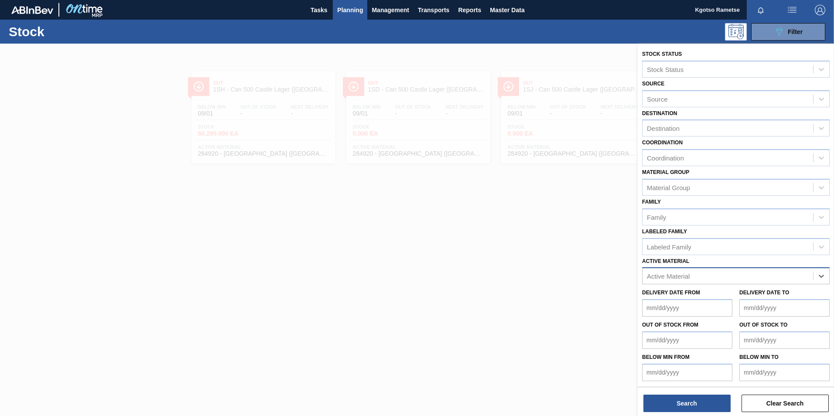
paste Material "283403"
type Material "283403"
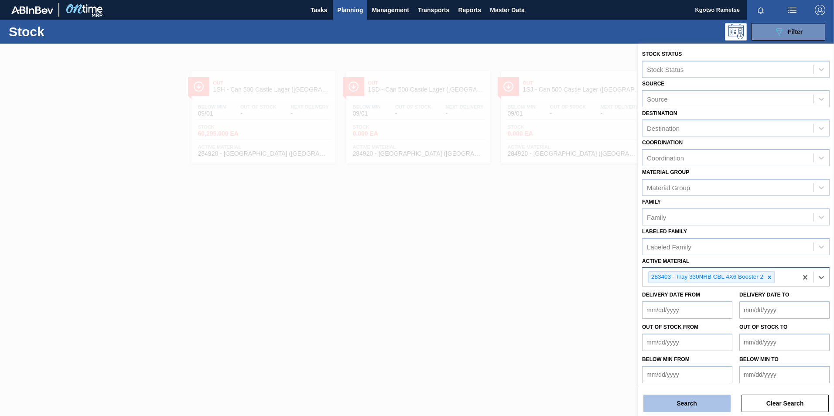
click at [672, 399] on button "Search" at bounding box center [686, 403] width 87 height 17
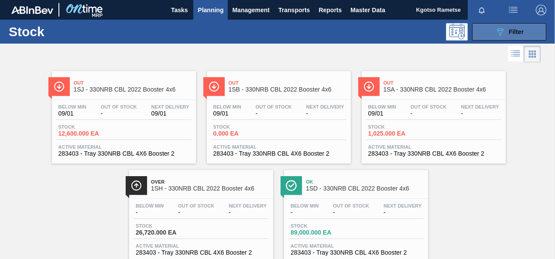
click at [505, 31] on div "089F7B8B-B2A5-4AFE-B5C0-19BA573D28AC Filter" at bounding box center [509, 32] width 29 height 10
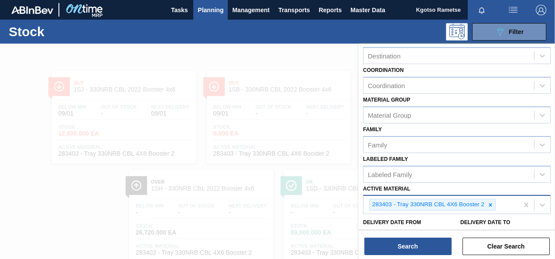
scroll to position [158, 0]
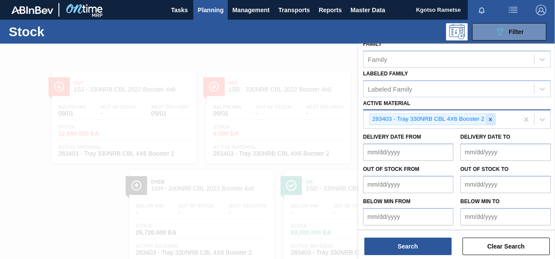
click at [492, 123] on div at bounding box center [490, 119] width 10 height 11
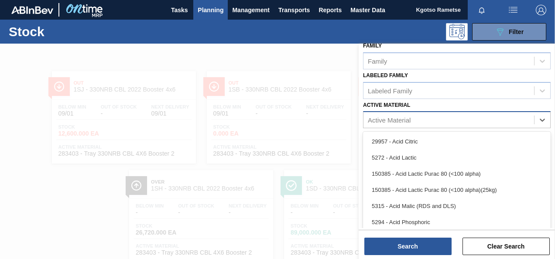
scroll to position [4, 0]
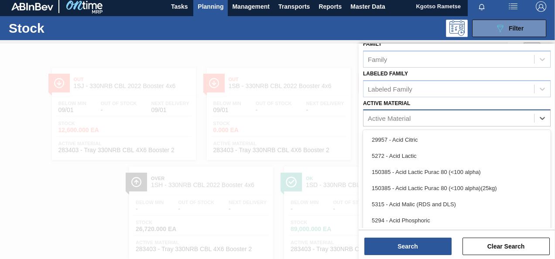
click at [486, 119] on div "Active Material" at bounding box center [448, 118] width 171 height 13
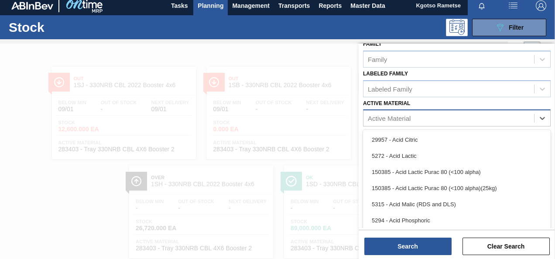
paste Material "283403"
type Material "283403"
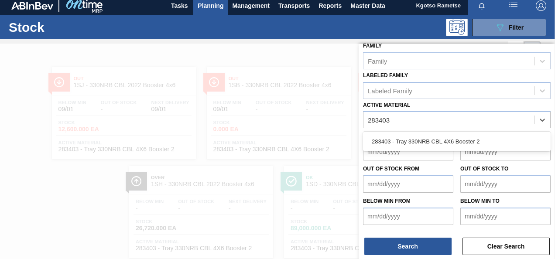
click at [456, 143] on div "283403 - Tray 330NRB CBL 4X6 Booster 2" at bounding box center [457, 141] width 188 height 16
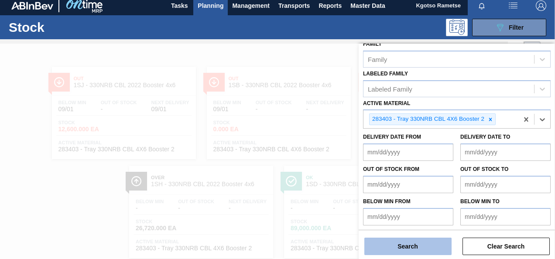
click at [403, 238] on button "Search" at bounding box center [407, 246] width 87 height 17
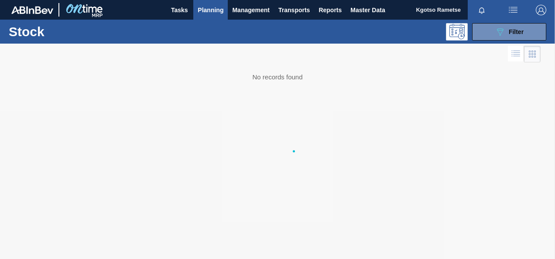
scroll to position [0, 0]
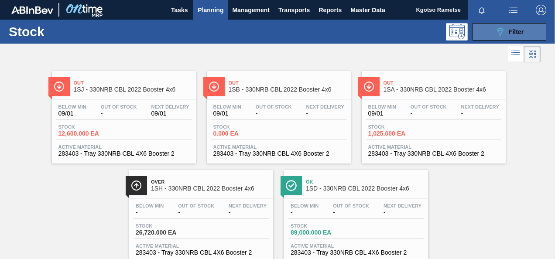
click at [510, 30] on span "Filter" at bounding box center [516, 31] width 15 height 7
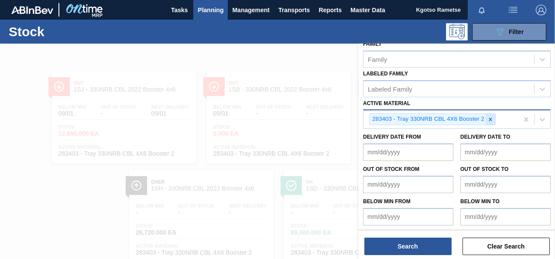
click at [493, 117] on icon at bounding box center [490, 119] width 6 height 6
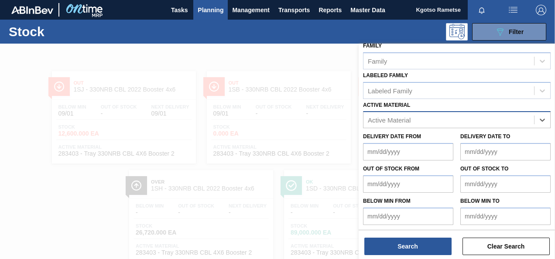
paste Material "283773"
type Material "283773"
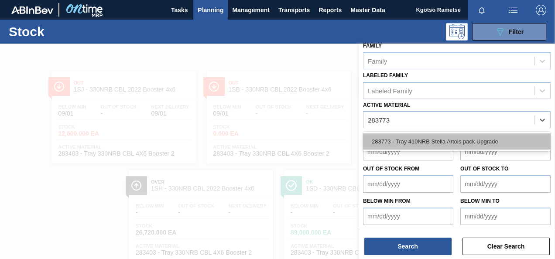
click at [430, 146] on div "283773 - Tray 410NRB Stella Artois pack Upgrade" at bounding box center [457, 141] width 188 height 16
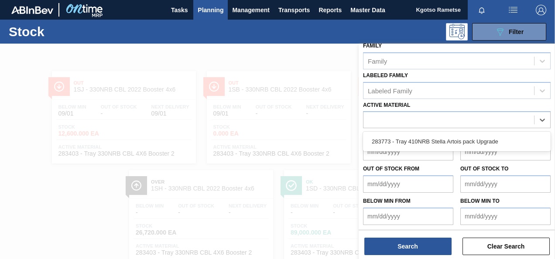
scroll to position [158, 0]
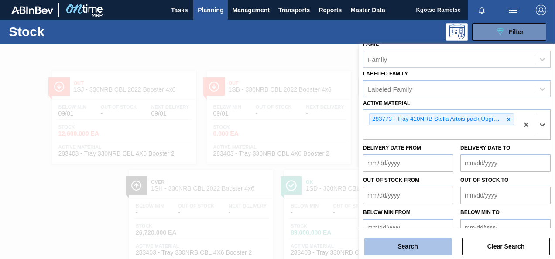
click at [413, 241] on button "Search" at bounding box center [407, 246] width 87 height 17
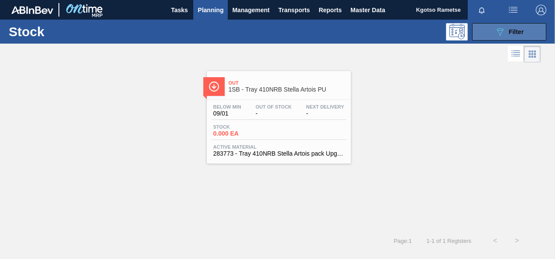
click at [497, 36] on icon "089F7B8B-B2A5-4AFE-B5C0-19BA573D28AC" at bounding box center [500, 32] width 10 height 10
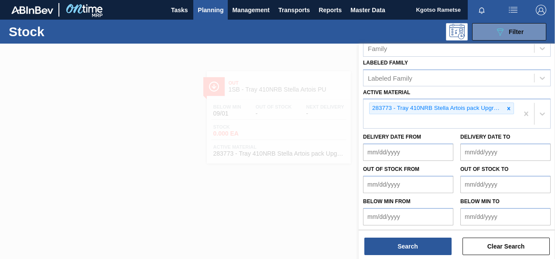
click at [509, 107] on icon at bounding box center [508, 109] width 6 height 6
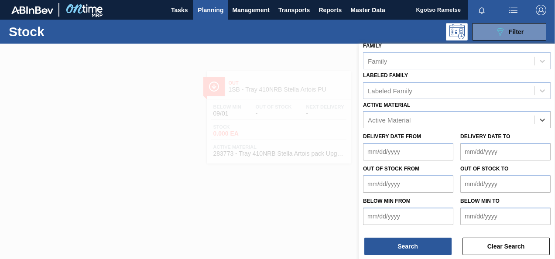
paste Material "284614"
type Material "284614"
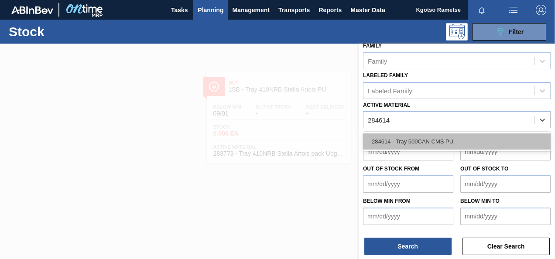
click at [398, 147] on div "284614 - Tray 500CAN CMS PU" at bounding box center [457, 141] width 188 height 16
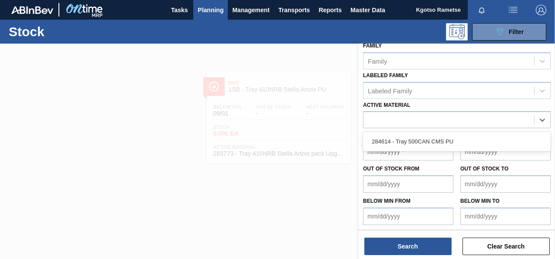
scroll to position [158, 0]
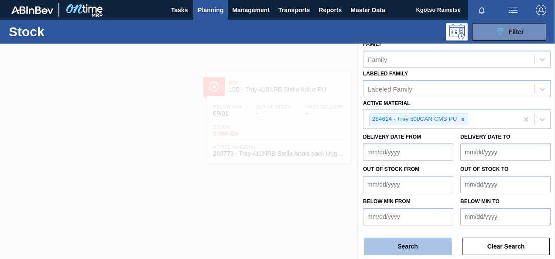
click at [415, 245] on button "Search" at bounding box center [407, 246] width 87 height 17
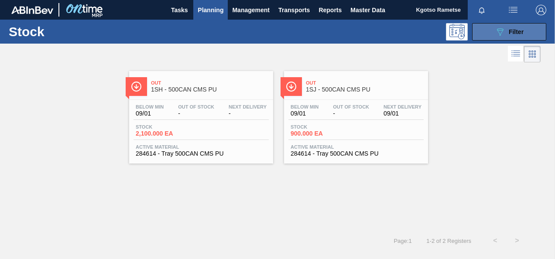
click at [507, 35] on div "089F7B8B-B2A5-4AFE-B5C0-19BA573D28AC Filter" at bounding box center [509, 32] width 29 height 10
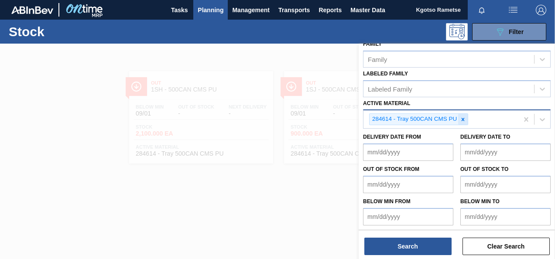
click at [462, 117] on icon at bounding box center [463, 119] width 6 height 6
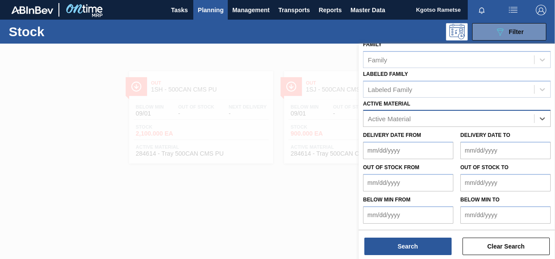
scroll to position [156, 0]
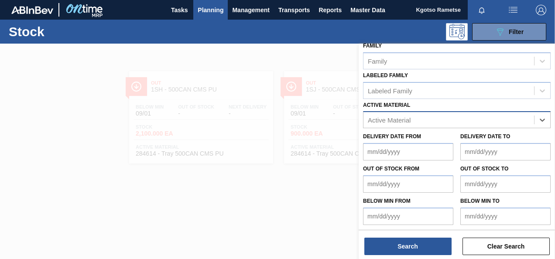
paste Material "278197"
type Material "278197"
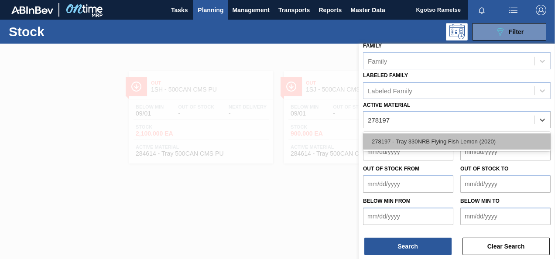
click at [418, 137] on div "278197 - Tray 330NRB Flying Fish Lemon (2020)" at bounding box center [457, 141] width 188 height 16
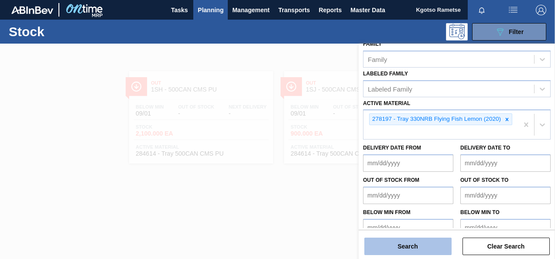
click at [409, 242] on button "Search" at bounding box center [407, 246] width 87 height 17
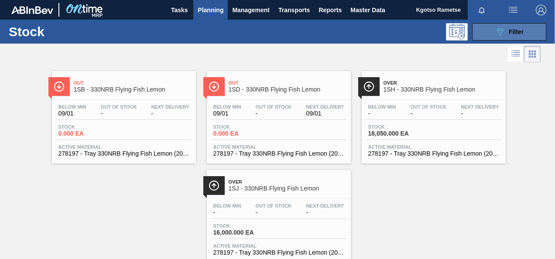
click at [497, 31] on icon "089F7B8B-B2A5-4AFE-B5C0-19BA573D28AC" at bounding box center [500, 32] width 10 height 10
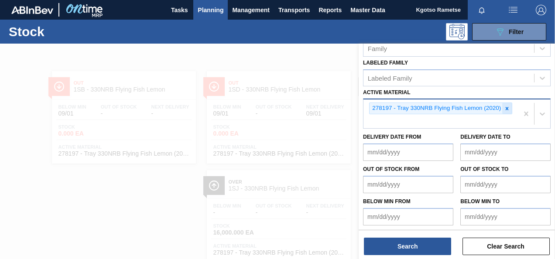
click at [506, 109] on icon at bounding box center [507, 109] width 6 height 6
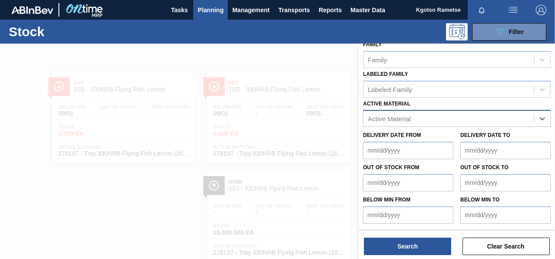
scroll to position [156, 0]
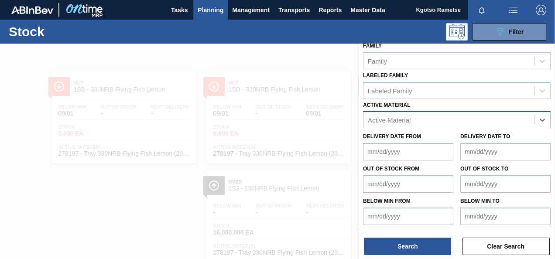
paste Material "278206"
type Material "278206"
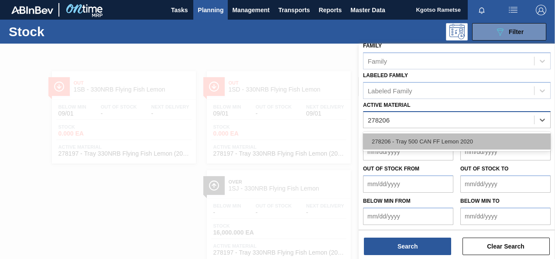
drag, startPoint x: 461, startPoint y: 140, endPoint x: 421, endPoint y: 149, distance: 41.1
click at [461, 140] on div "278206 - Tray 500 CAN FF Lemon 2020" at bounding box center [457, 141] width 188 height 16
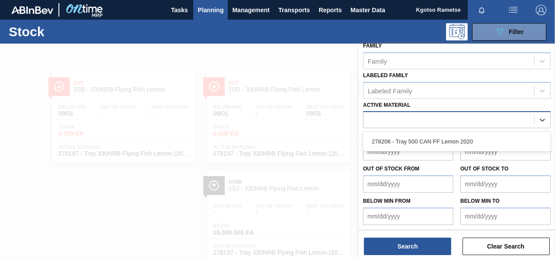
scroll to position [158, 0]
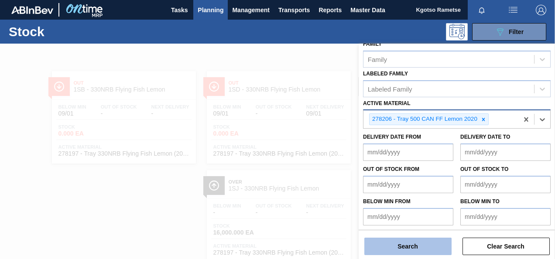
click at [371, 241] on button "Search" at bounding box center [407, 246] width 87 height 17
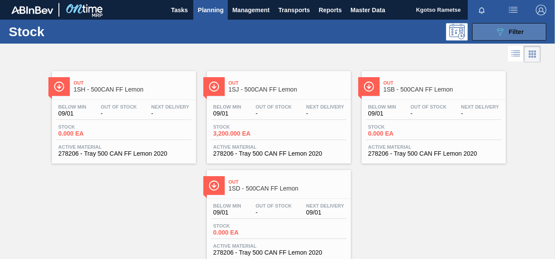
click at [495, 36] on icon "089F7B8B-B2A5-4AFE-B5C0-19BA573D28AC" at bounding box center [500, 32] width 10 height 10
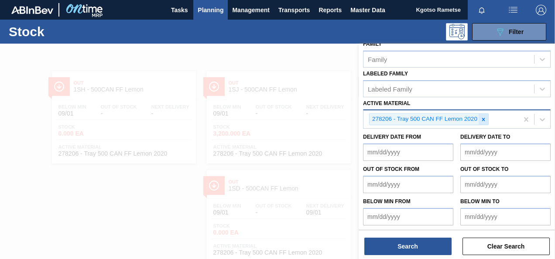
click at [482, 121] on icon at bounding box center [483, 119] width 6 height 6
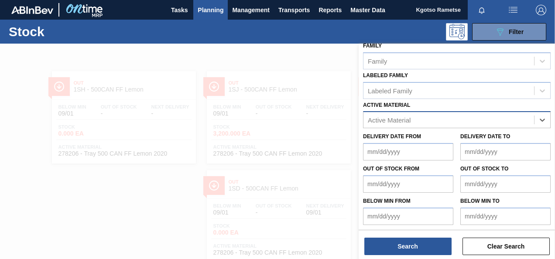
paste Material "279752"
type Material "279752"
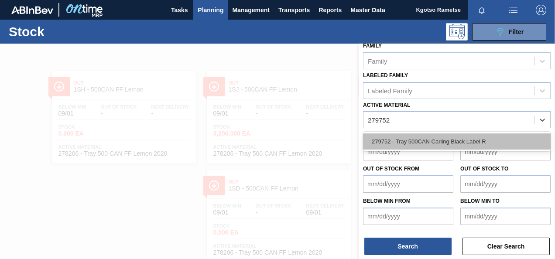
click at [426, 144] on div "279752 - Tray 500CAN Carling Black Label R" at bounding box center [457, 141] width 188 height 16
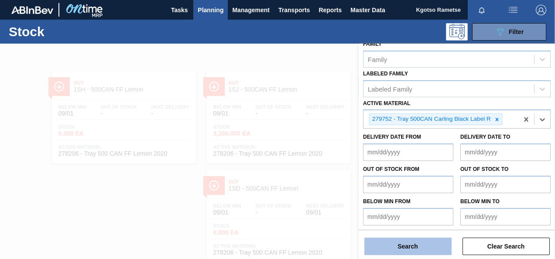
click at [384, 243] on button "Search" at bounding box center [407, 246] width 87 height 17
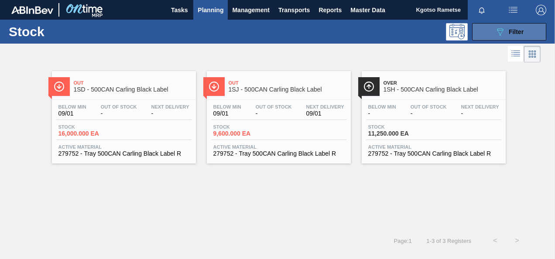
click at [505, 36] on div "089F7B8B-B2A5-4AFE-B5C0-19BA573D28AC Filter" at bounding box center [509, 32] width 29 height 10
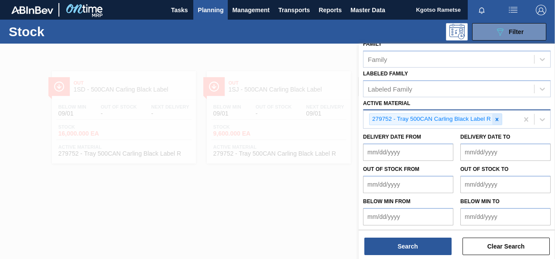
click at [497, 118] on icon at bounding box center [496, 119] width 3 height 3
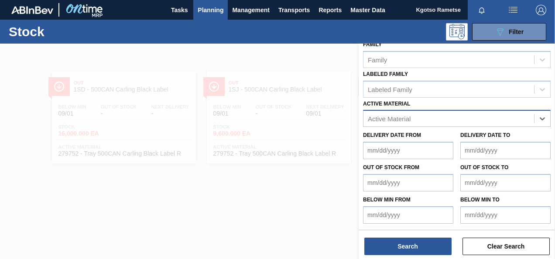
scroll to position [156, 0]
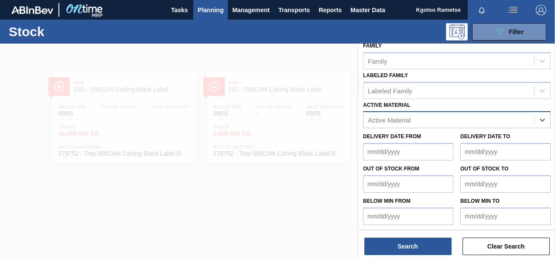
paste Material "278197"
type Material "278197"
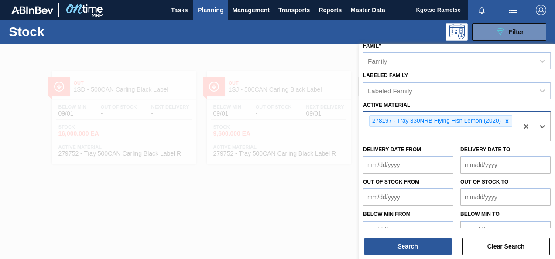
scroll to position [158, 0]
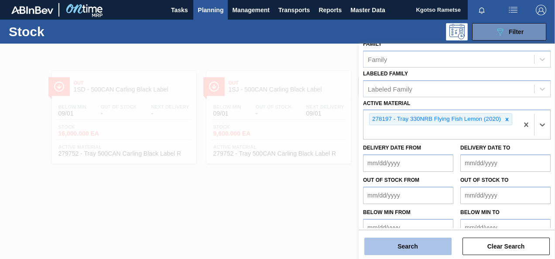
click at [383, 249] on button "Search" at bounding box center [407, 246] width 87 height 17
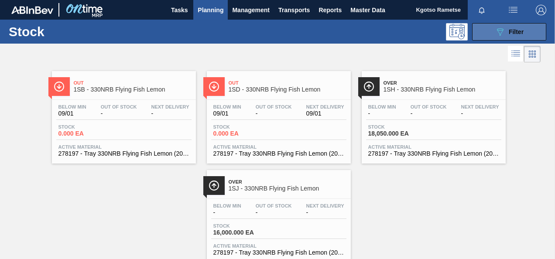
drag, startPoint x: 506, startPoint y: 31, endPoint x: 506, endPoint y: 36, distance: 4.8
click at [506, 31] on div "089F7B8B-B2A5-4AFE-B5C0-19BA573D28AC Filter" at bounding box center [509, 32] width 29 height 10
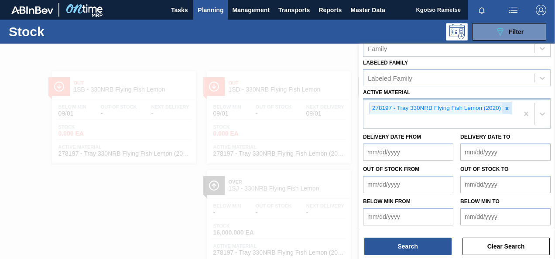
click at [508, 106] on icon at bounding box center [507, 109] width 6 height 6
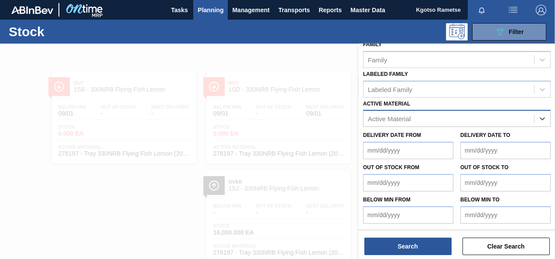
scroll to position [156, 0]
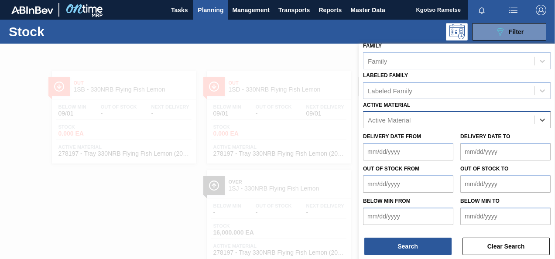
paste Material "283368"
type Material "283368"
click at [463, 129] on div "Delivery Date from Delivery Date to" at bounding box center [456, 144] width 195 height 32
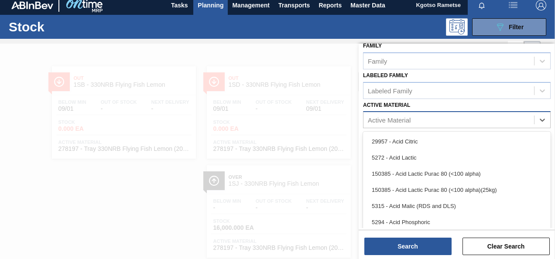
click at [443, 119] on div "Active Material" at bounding box center [448, 120] width 171 height 13
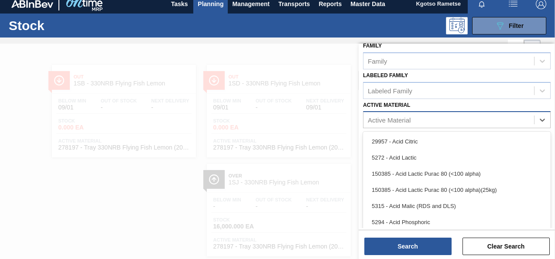
scroll to position [6, 0]
paste Material "283368"
type Material "283368"
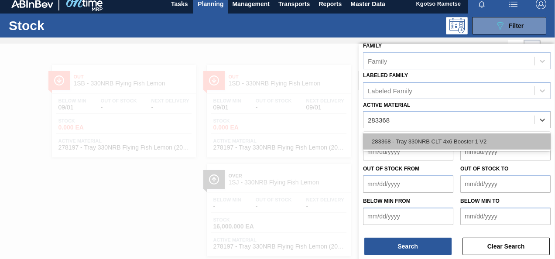
click at [429, 139] on div "283368 - Tray 330NRB CLT 4x6 Booster 1 V2" at bounding box center [457, 141] width 188 height 16
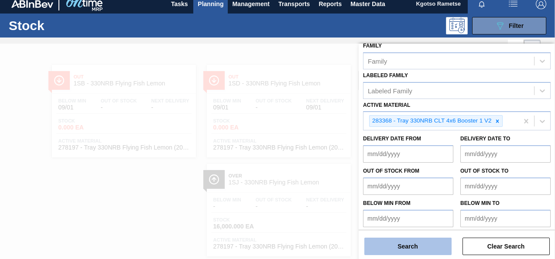
click at [388, 249] on button "Search" at bounding box center [407, 246] width 87 height 17
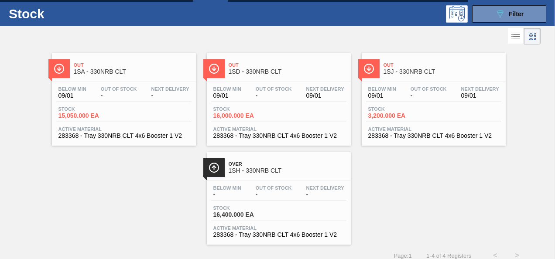
scroll to position [26, 0]
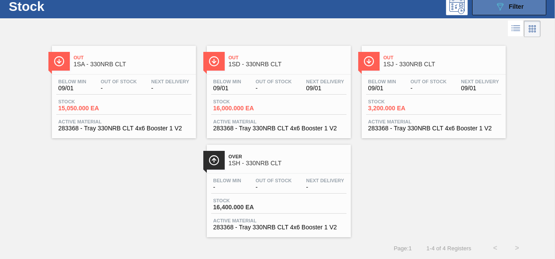
drag, startPoint x: 521, startPoint y: 6, endPoint x: 515, endPoint y: 10, distance: 7.6
click at [521, 6] on span "Filter" at bounding box center [516, 6] width 15 height 7
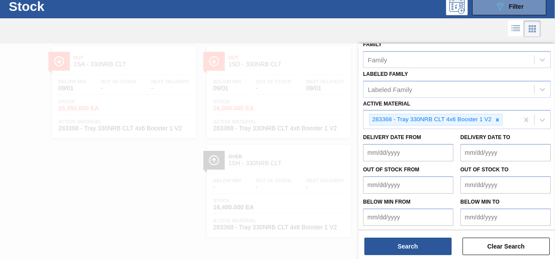
scroll to position [158, 0]
click at [496, 116] on icon at bounding box center [497, 119] width 6 height 6
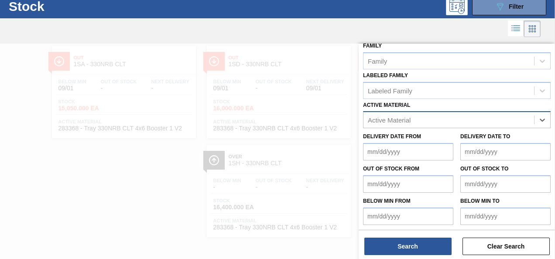
paste Material "150385"
type Material "150385"
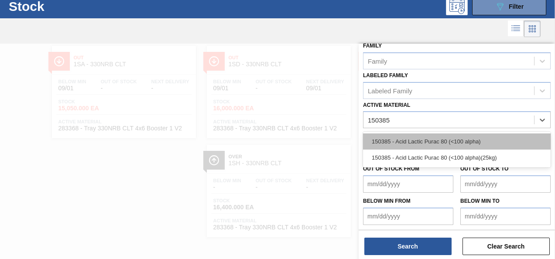
click at [446, 139] on div "150385 - Acid Lactic Purac 80 (<100 alpha)" at bounding box center [457, 141] width 188 height 16
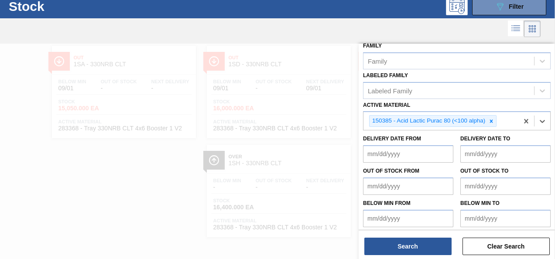
scroll to position [158, 0]
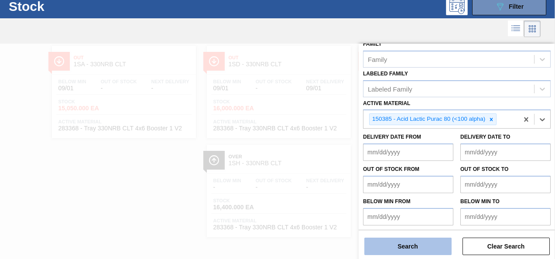
click at [381, 239] on button "Search" at bounding box center [407, 246] width 87 height 17
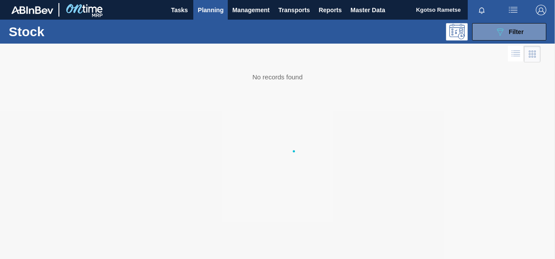
scroll to position [0, 0]
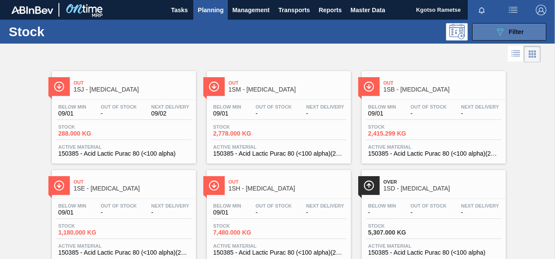
click at [491, 36] on button "089F7B8B-B2A5-4AFE-B5C0-19BA573D28AC Filter" at bounding box center [509, 31] width 74 height 17
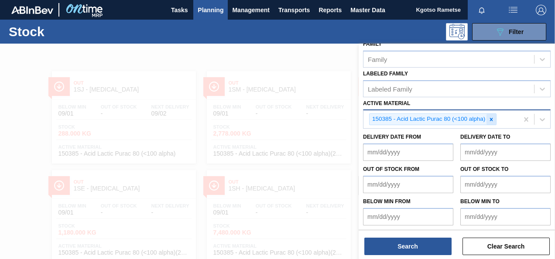
click at [492, 120] on icon at bounding box center [491, 119] width 6 height 6
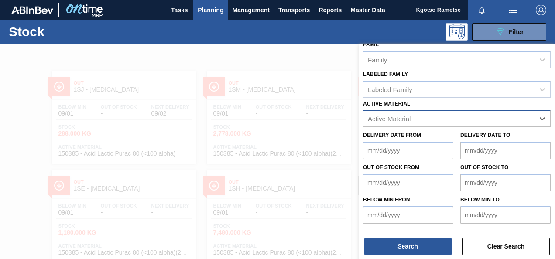
scroll to position [156, 0]
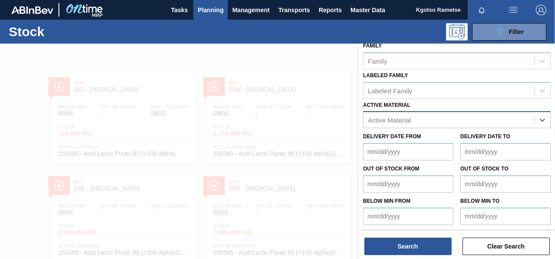
paste Material "210987"
type Material "210987"
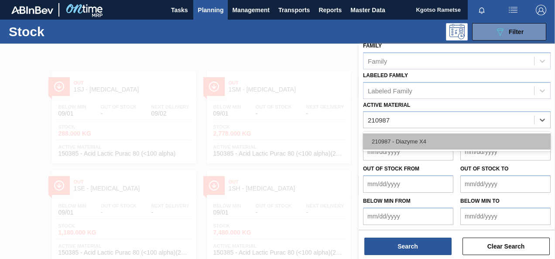
click at [417, 142] on div "210987 - Diazyme X4" at bounding box center [457, 141] width 188 height 16
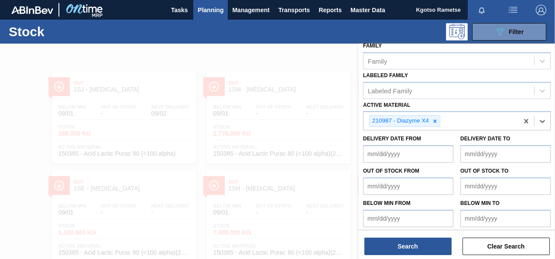
scroll to position [158, 0]
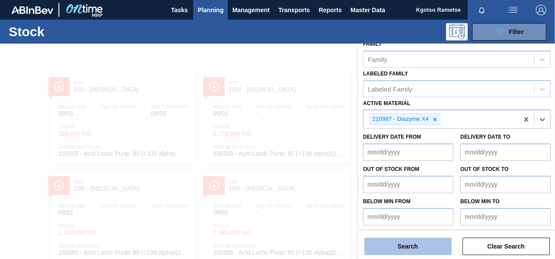
click at [412, 249] on button "Search" at bounding box center [407, 246] width 87 height 17
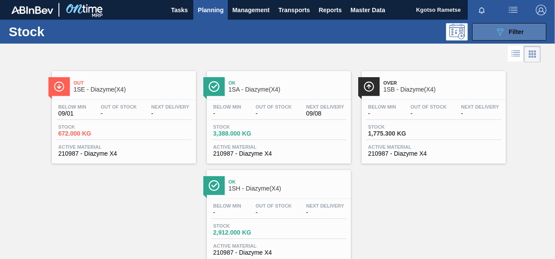
click at [477, 30] on button "089F7B8B-B2A5-4AFE-B5C0-19BA573D28AC Filter" at bounding box center [509, 31] width 74 height 17
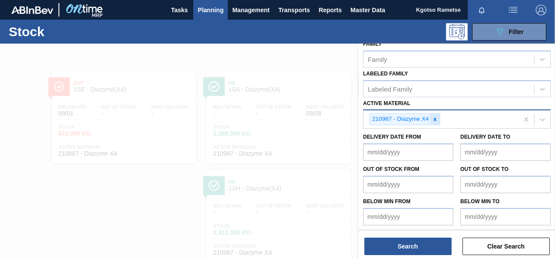
click at [434, 119] on icon at bounding box center [435, 119] width 6 height 6
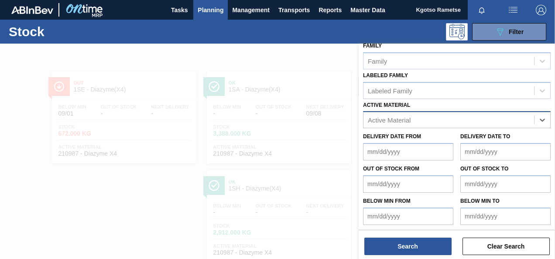
paste Material "18563"
type Material "18563"
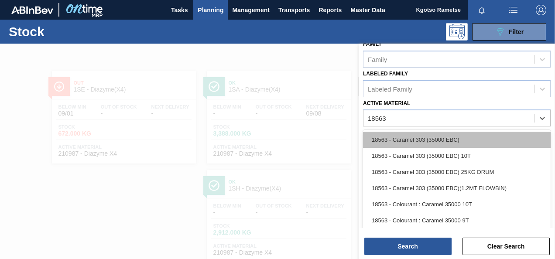
click at [397, 140] on div "18563 - Caramel 303 (35000 EBC)" at bounding box center [457, 140] width 188 height 16
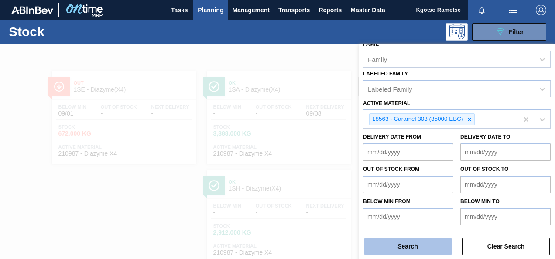
click at [396, 249] on button "Search" at bounding box center [407, 246] width 87 height 17
